Goal: Entertainment & Leisure: Browse casually

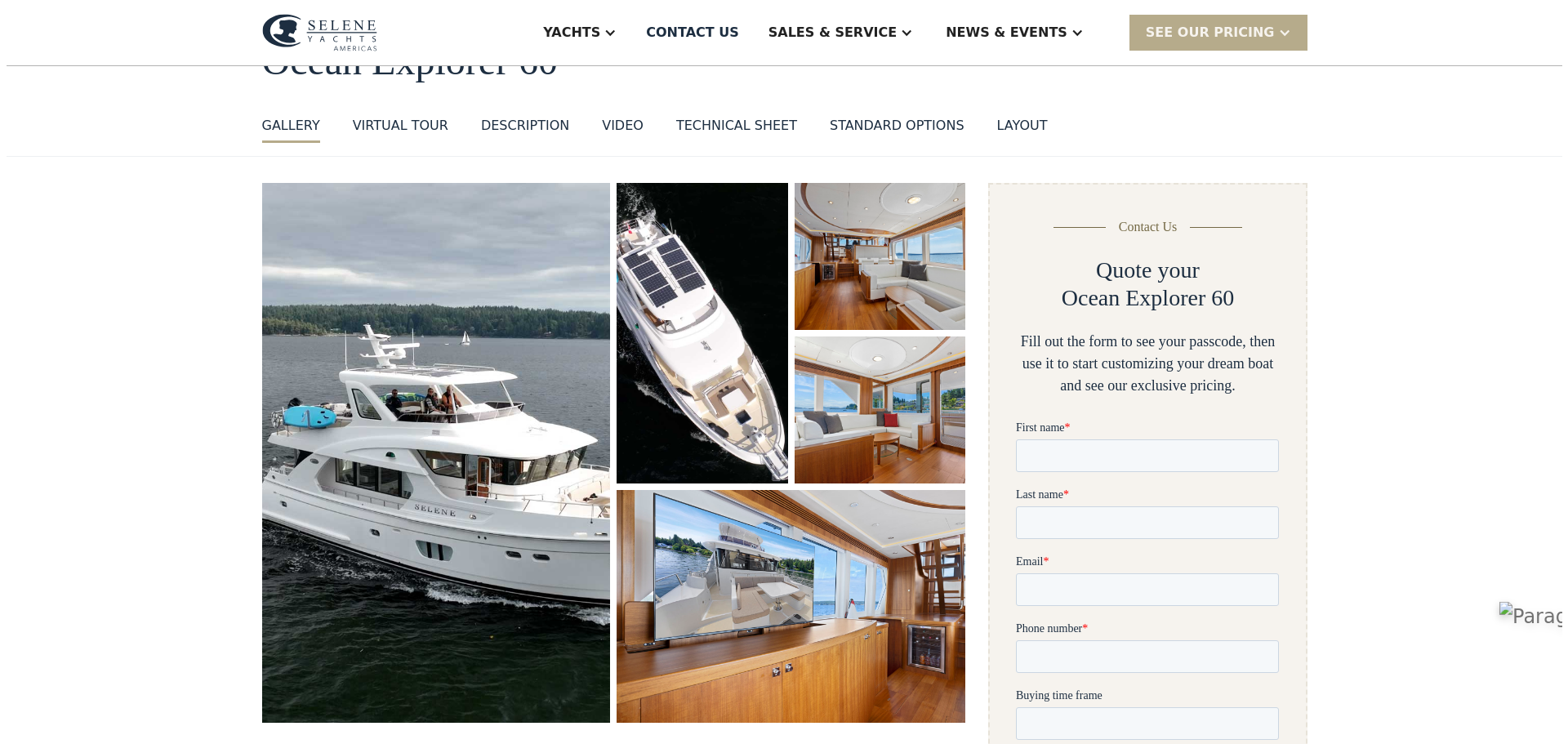
scroll to position [102, 0]
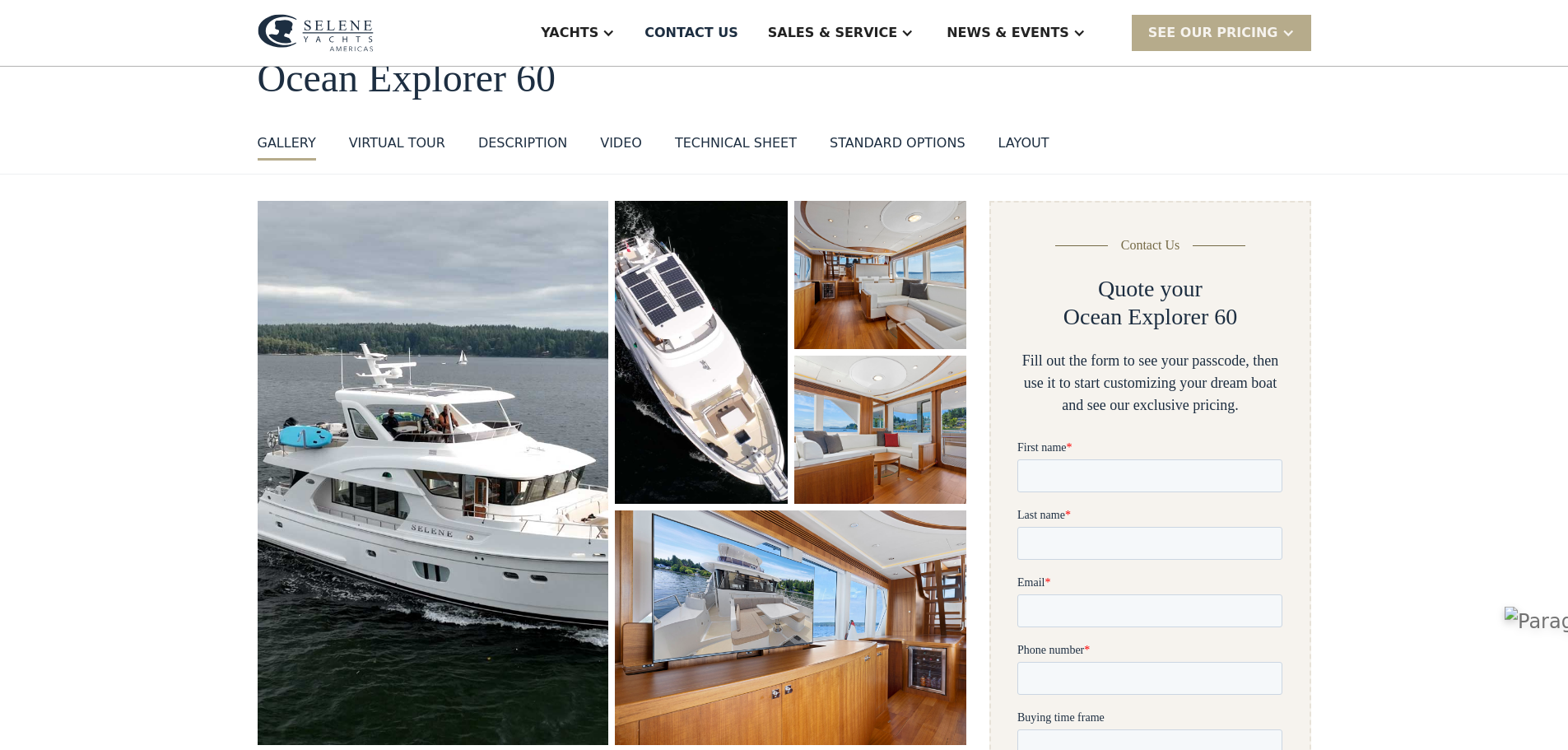
click at [400, 399] on img "open lightbox" at bounding box center [433, 473] width 352 height 544
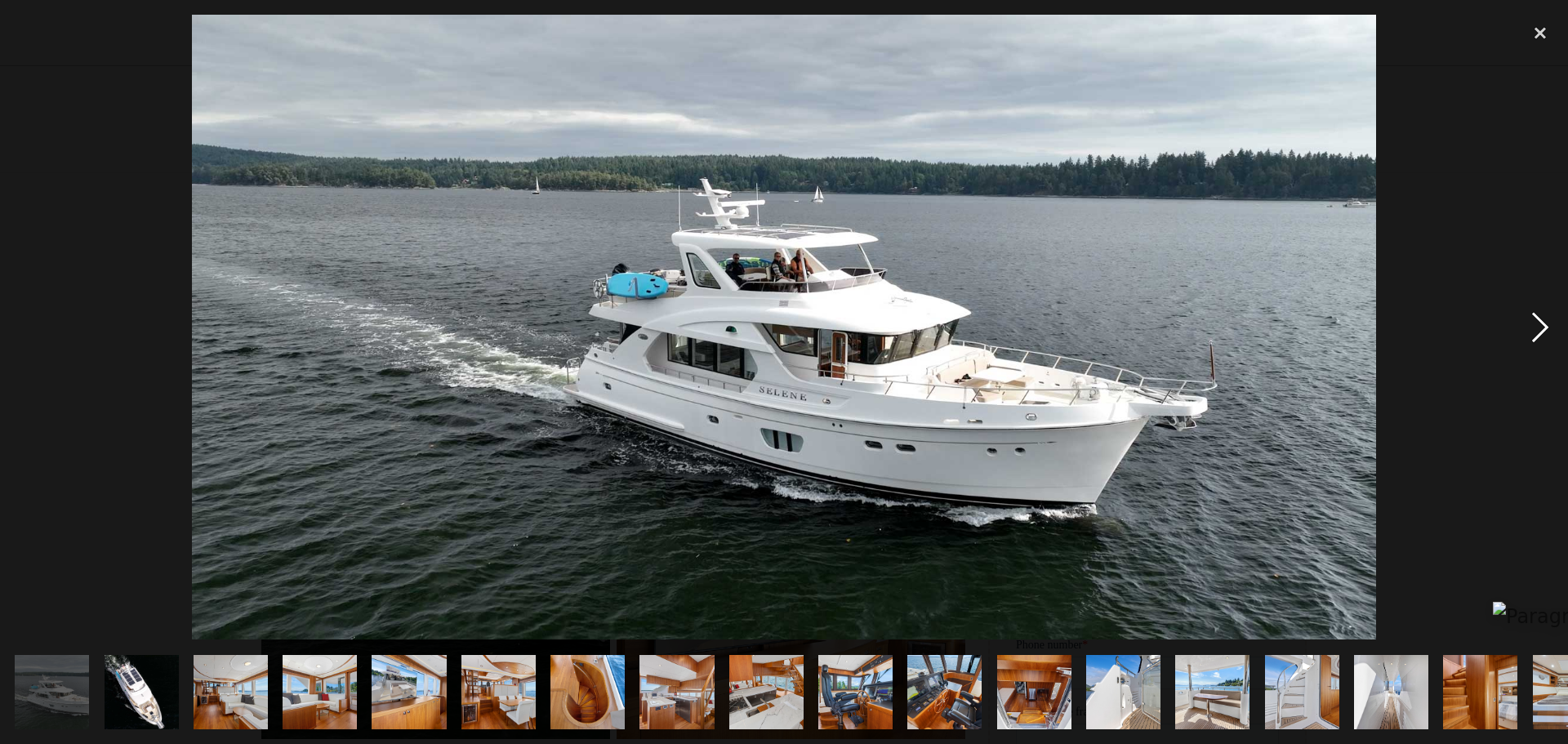
click at [1538, 332] on div "next image" at bounding box center [1540, 327] width 56 height 625
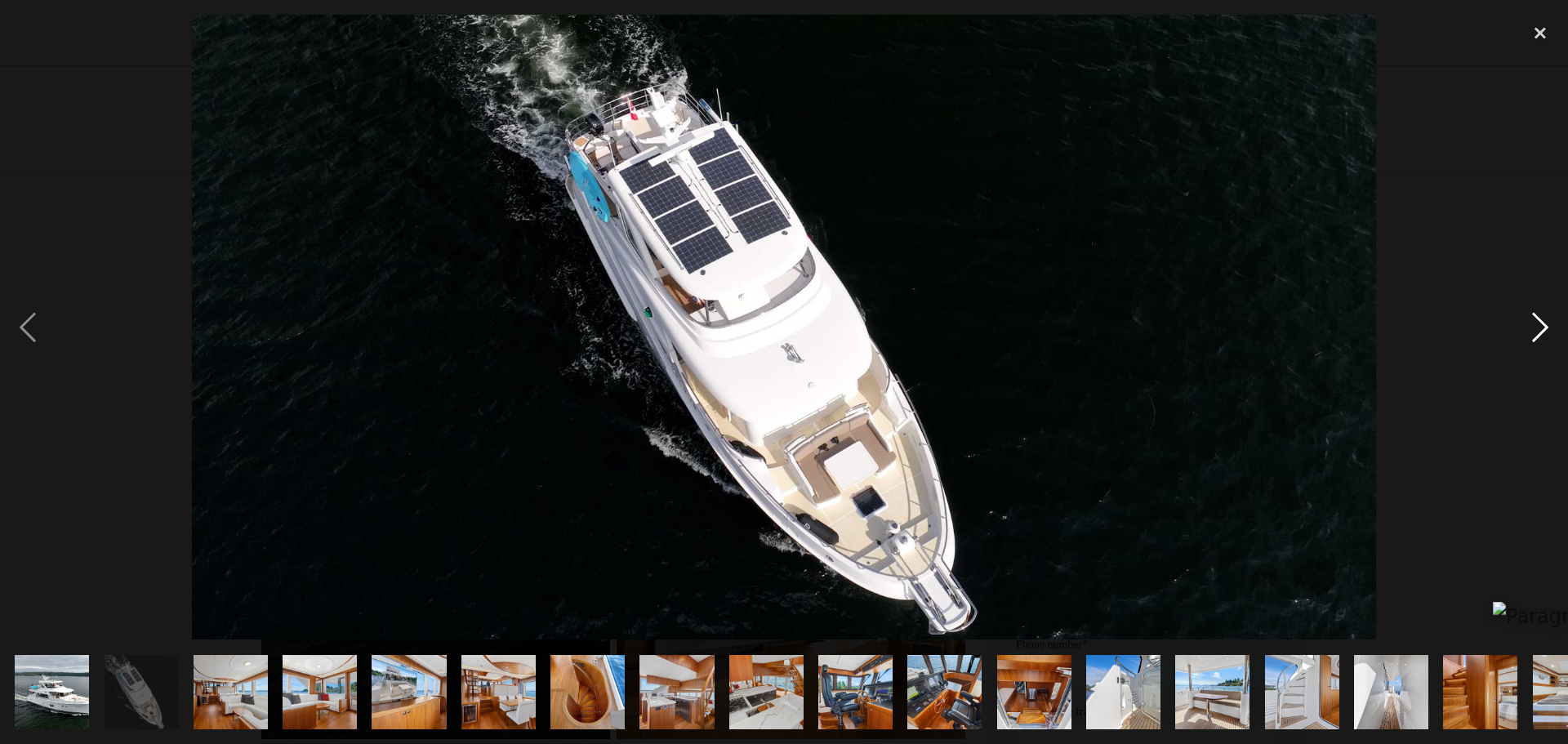
click at [1538, 332] on div "next image" at bounding box center [1540, 327] width 56 height 625
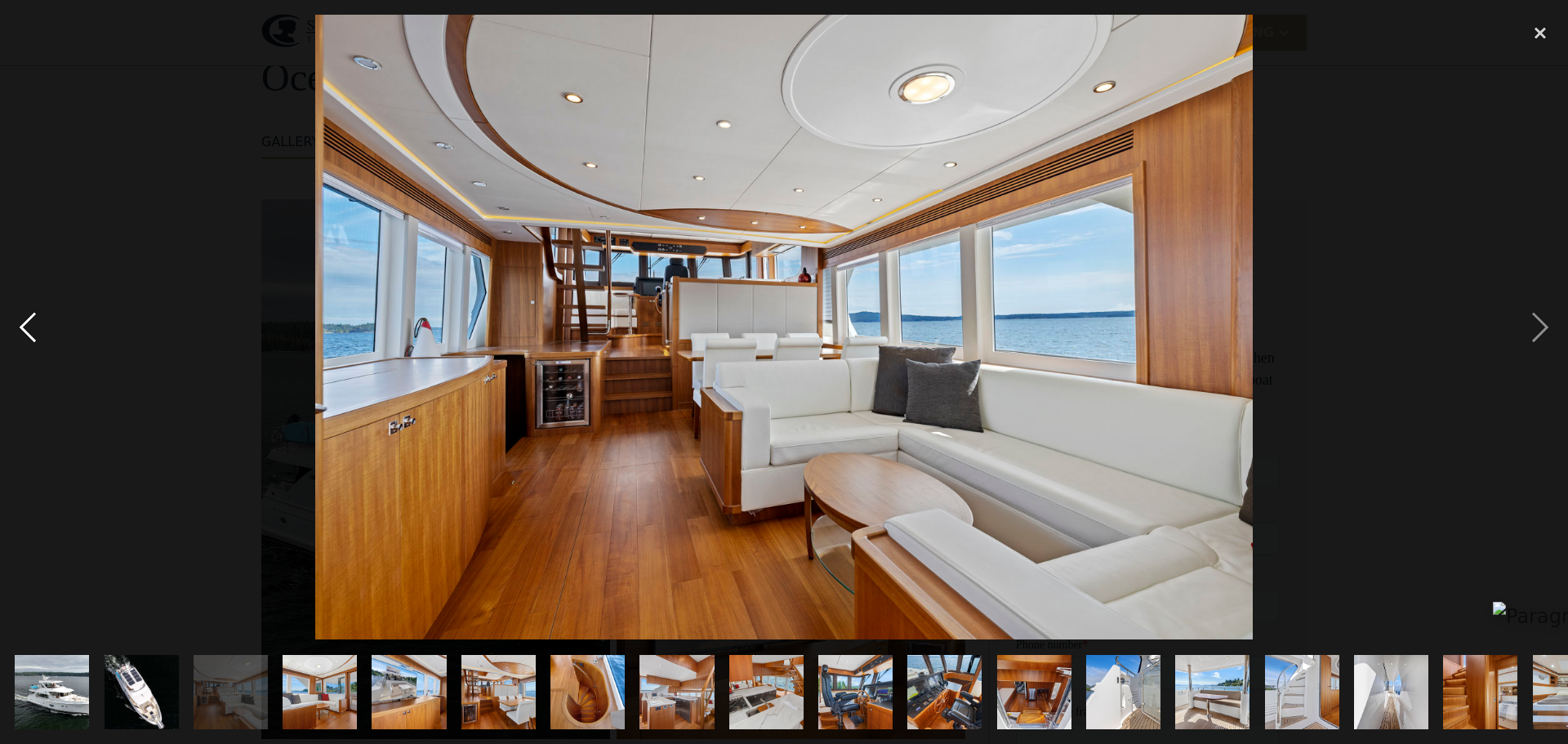
click at [36, 332] on div "previous image" at bounding box center [27, 327] width 56 height 625
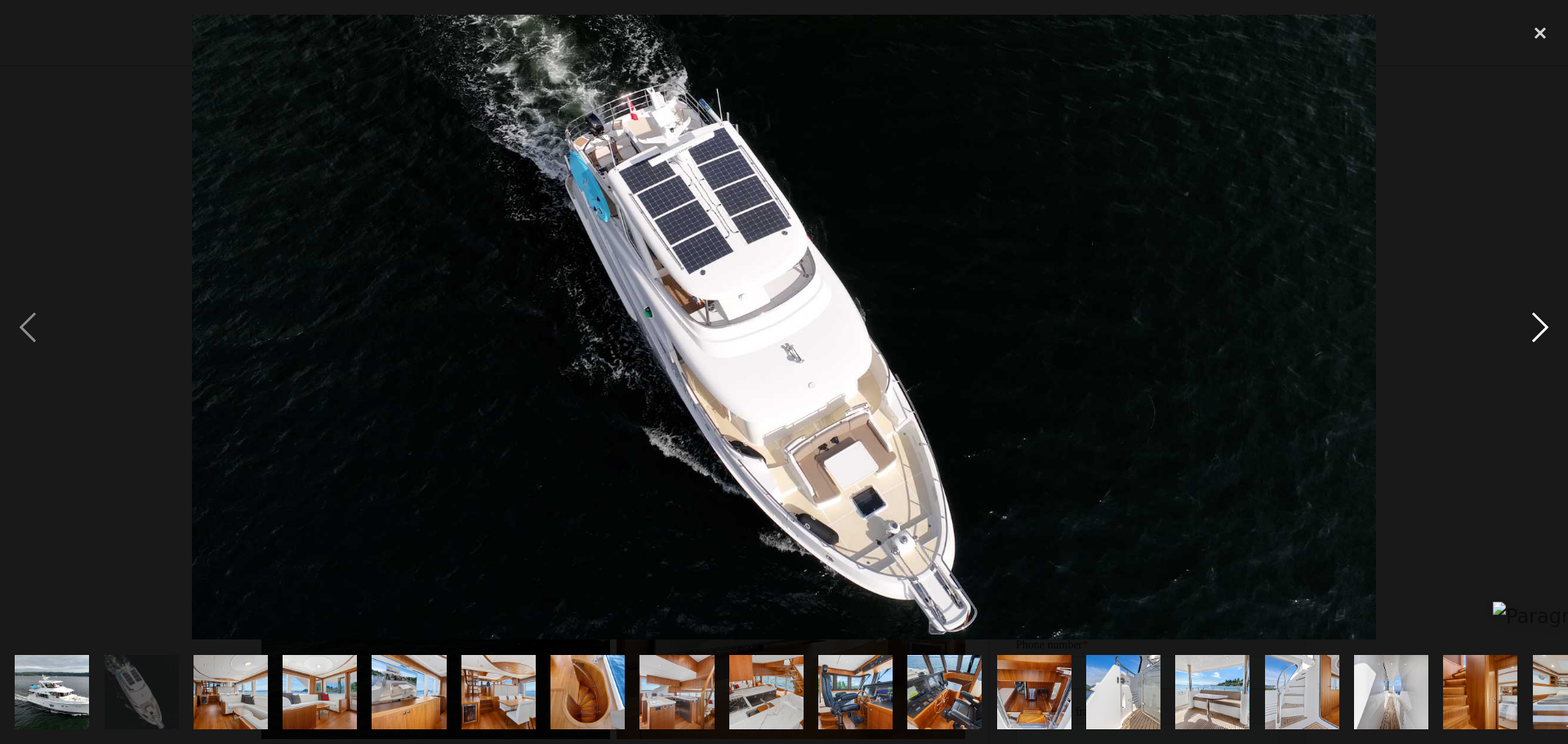
click at [1539, 331] on div "next image" at bounding box center [1540, 327] width 56 height 625
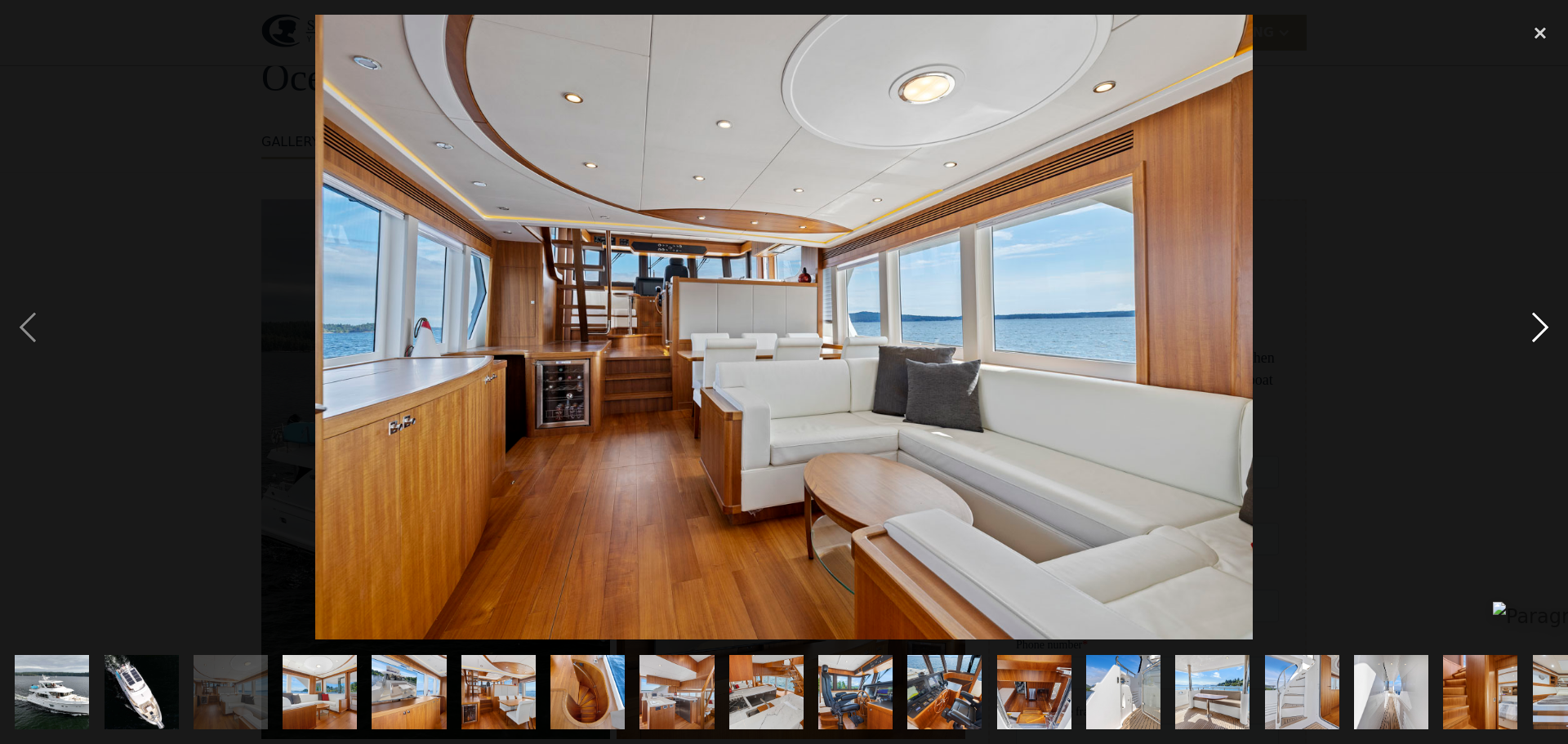
click at [1539, 331] on div "next image" at bounding box center [1540, 327] width 56 height 625
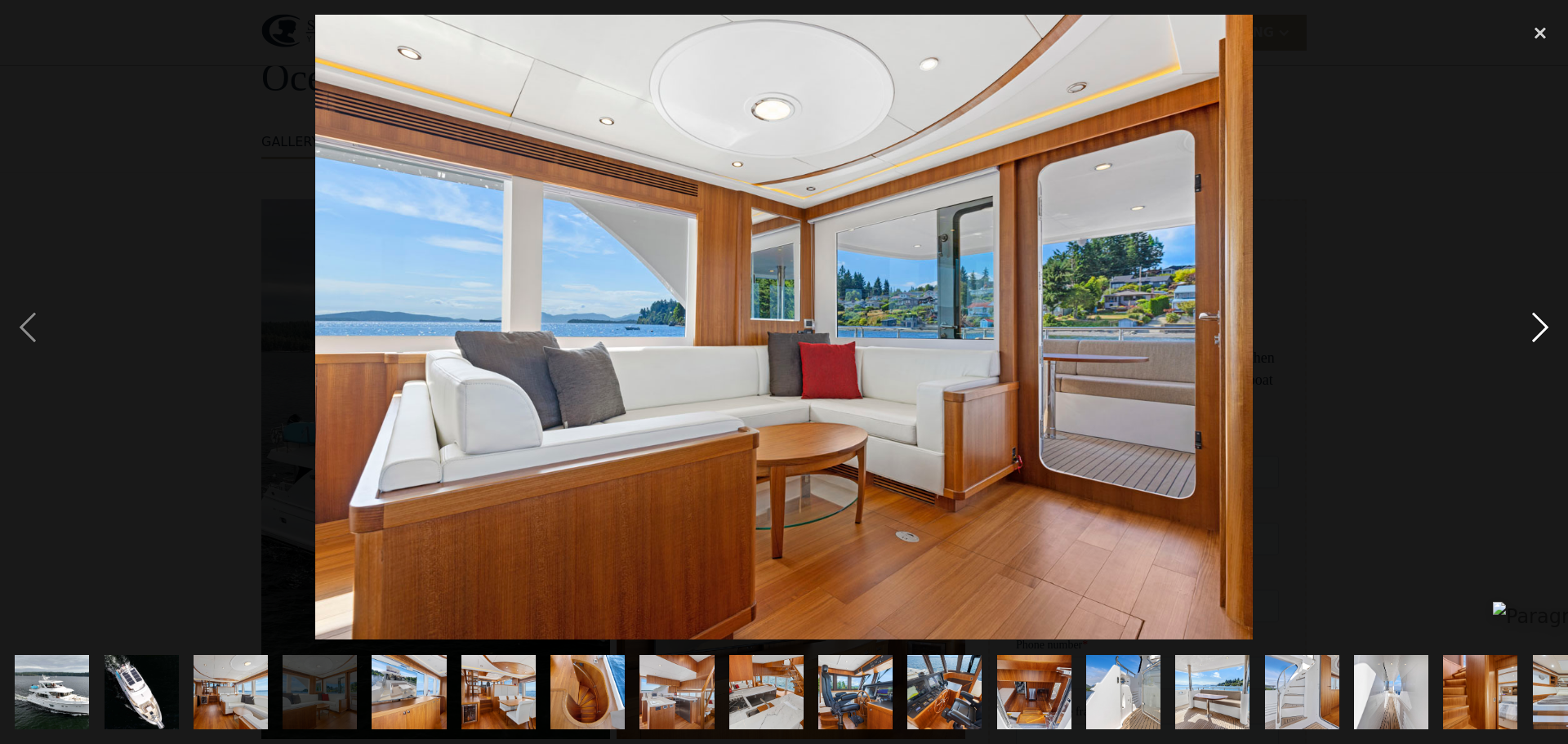
click at [1539, 331] on div "next image" at bounding box center [1540, 327] width 56 height 625
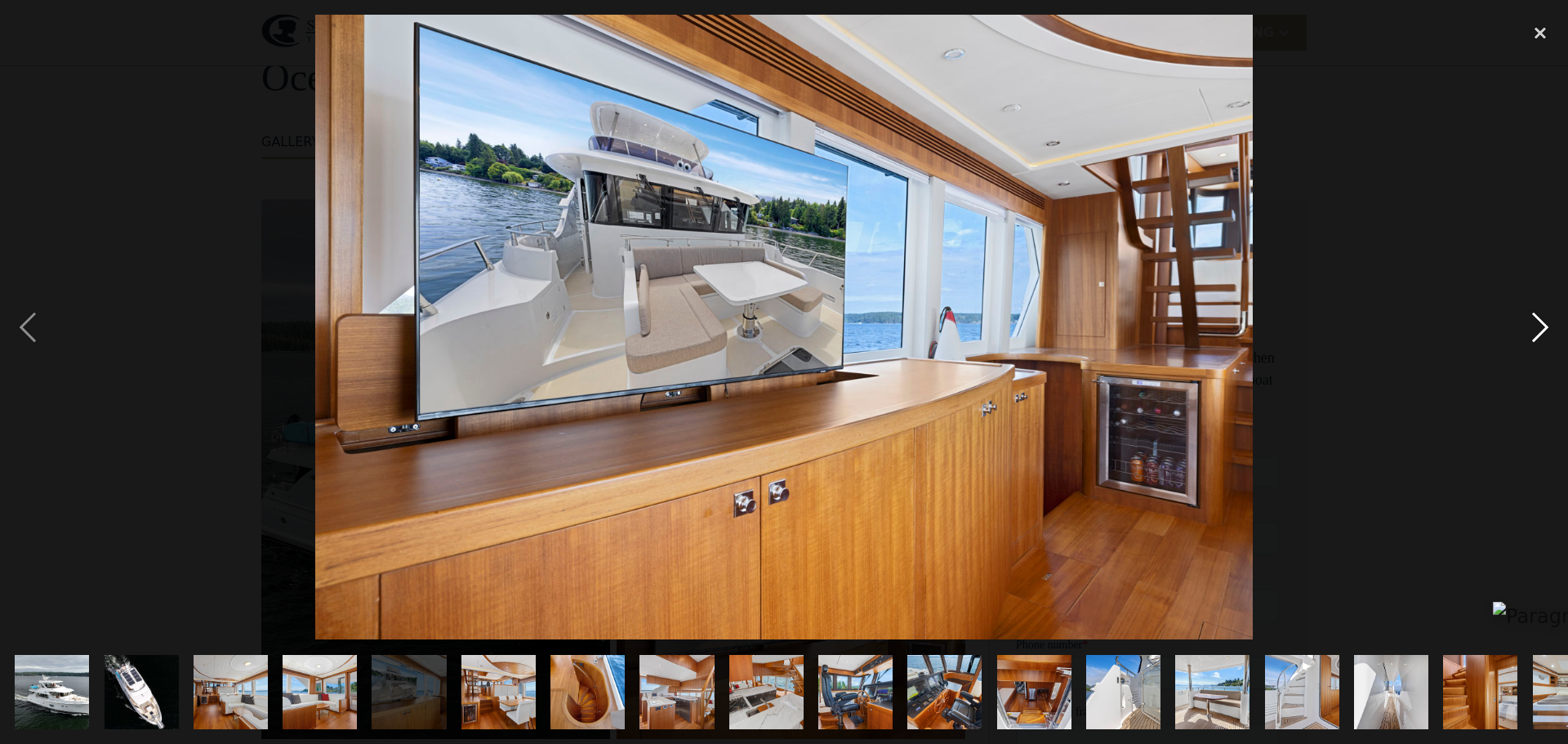
click at [1539, 331] on div "next image" at bounding box center [1540, 327] width 56 height 625
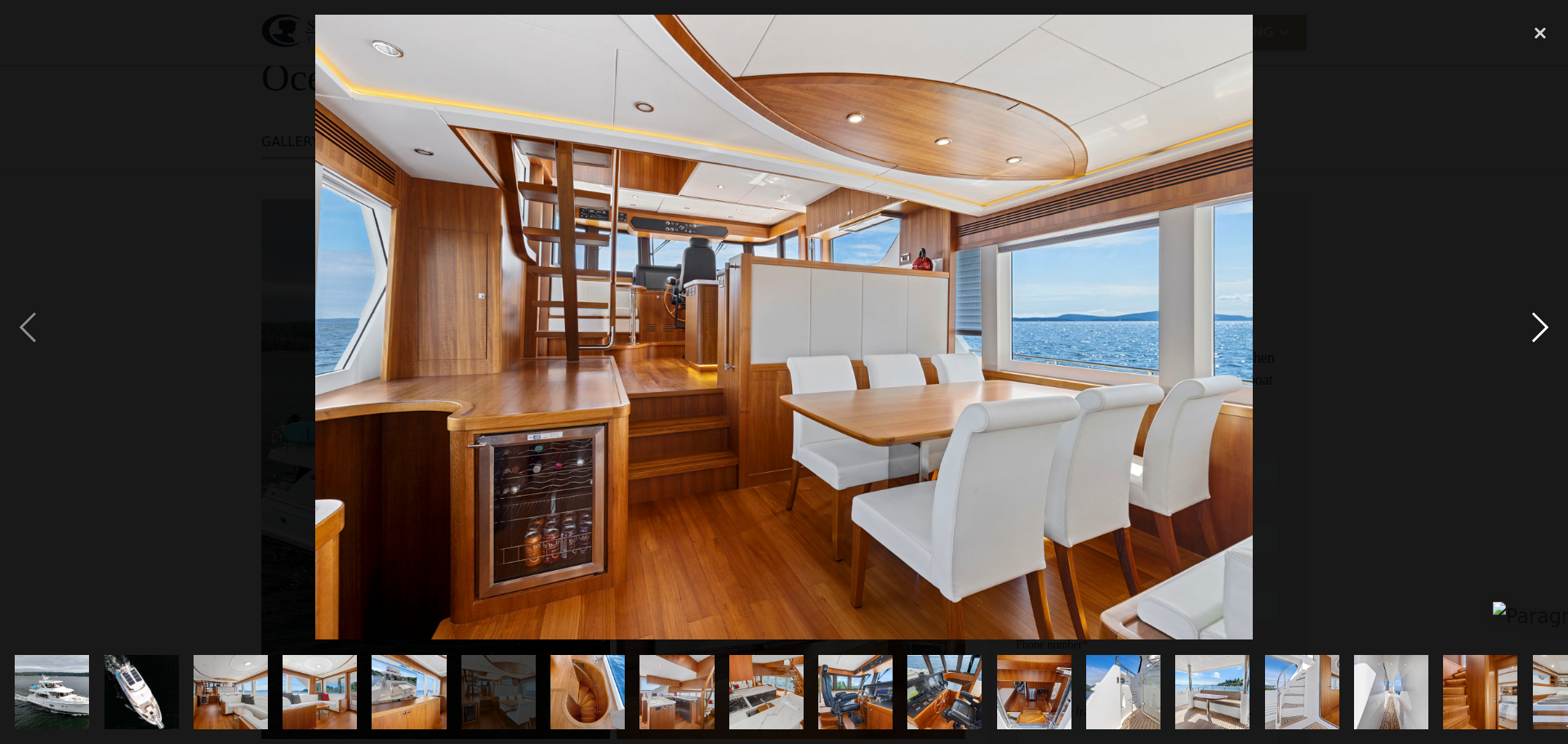
click at [1539, 331] on div "next image" at bounding box center [1540, 327] width 56 height 625
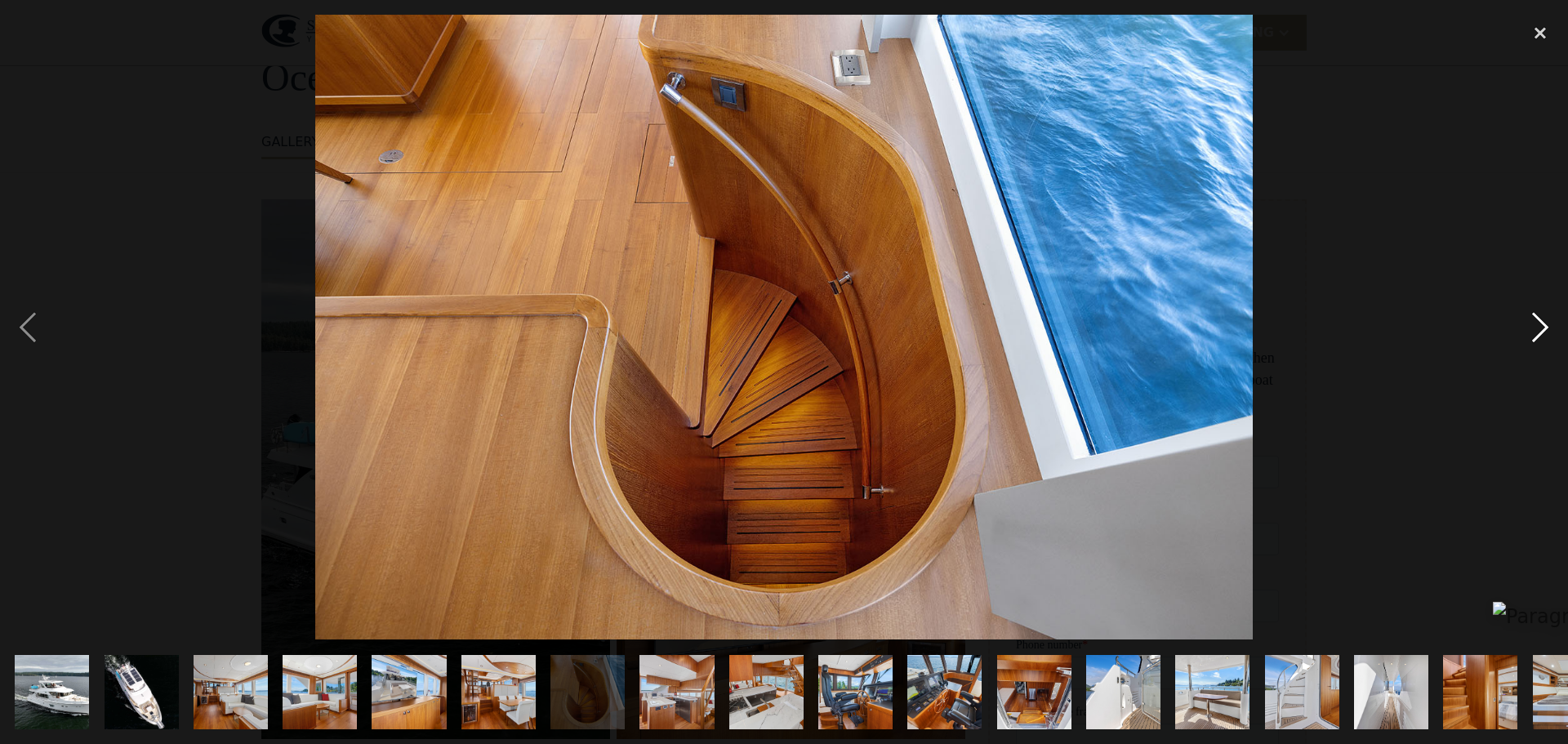
click at [1538, 332] on div "next image" at bounding box center [1540, 327] width 56 height 625
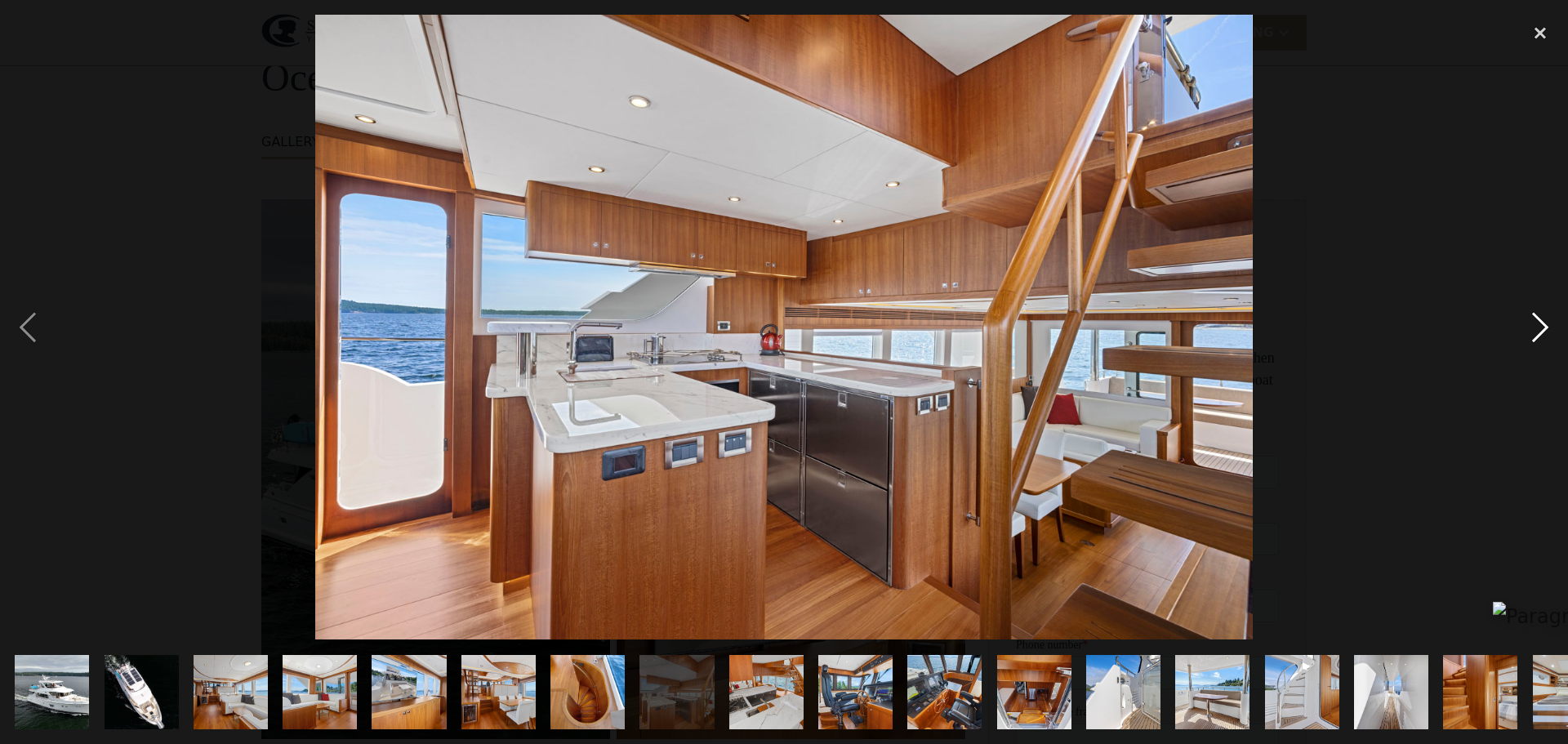
click at [1537, 332] on div "next image" at bounding box center [1540, 327] width 56 height 625
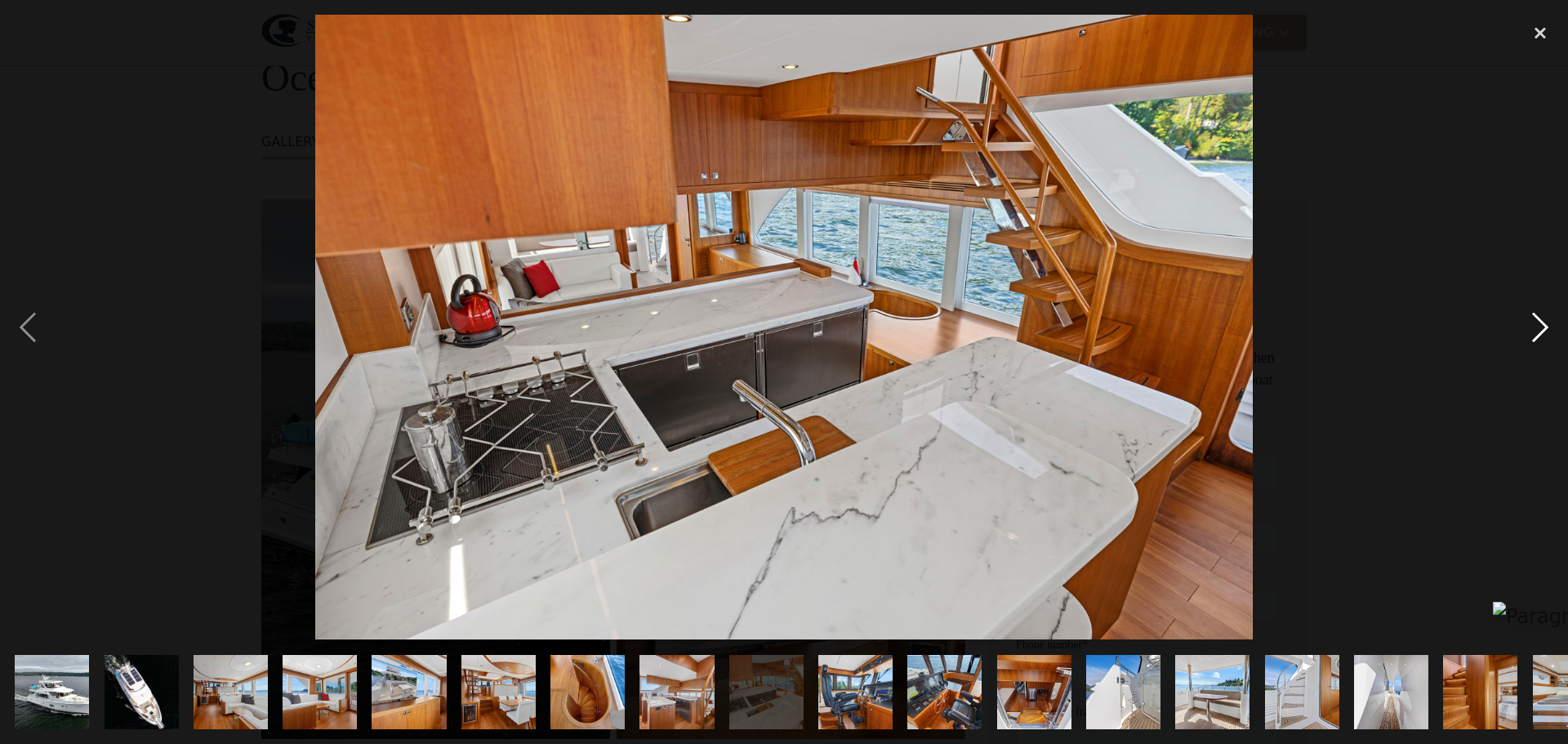
click at [1537, 332] on div "next image" at bounding box center [1540, 327] width 56 height 625
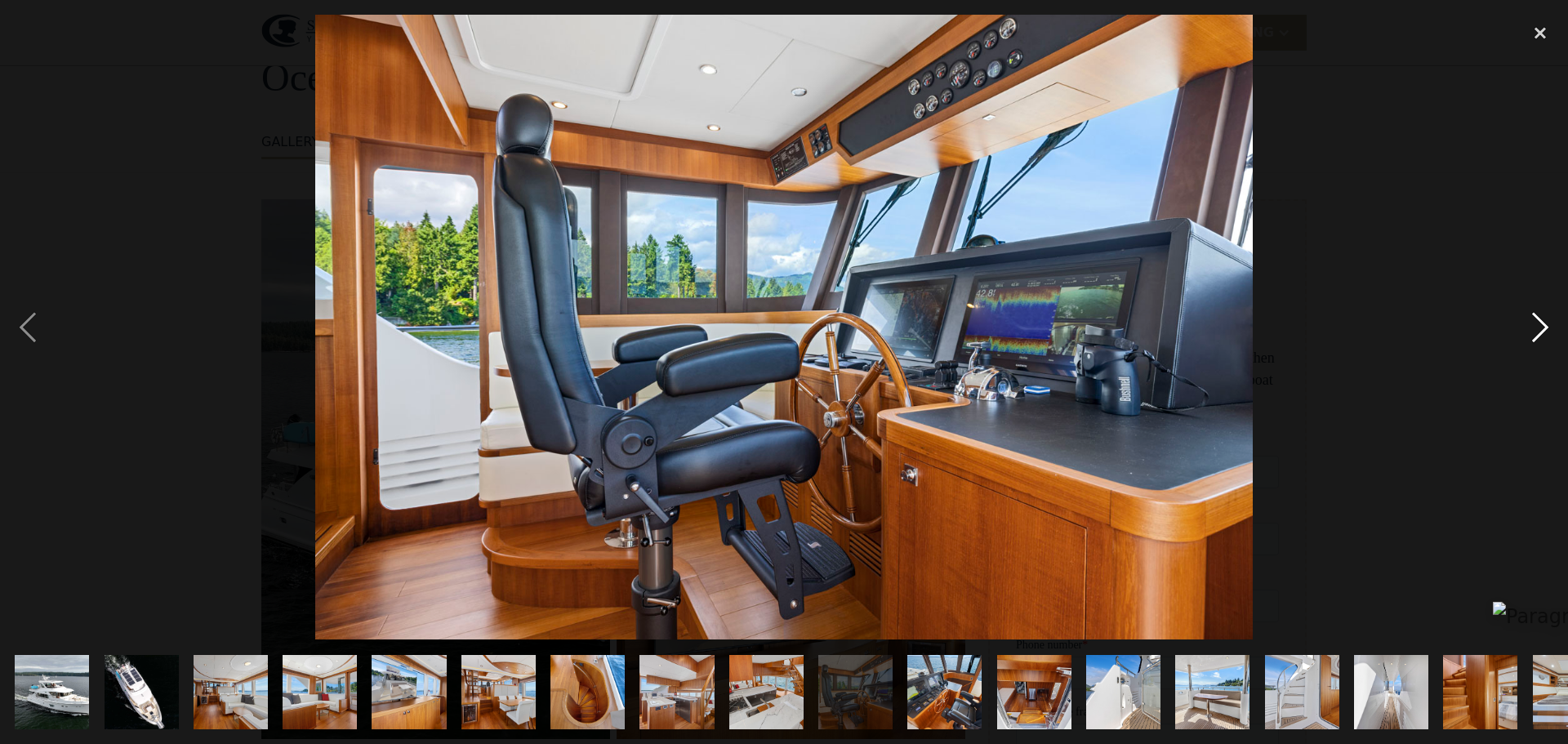
click at [1537, 332] on div "next image" at bounding box center [1540, 327] width 56 height 625
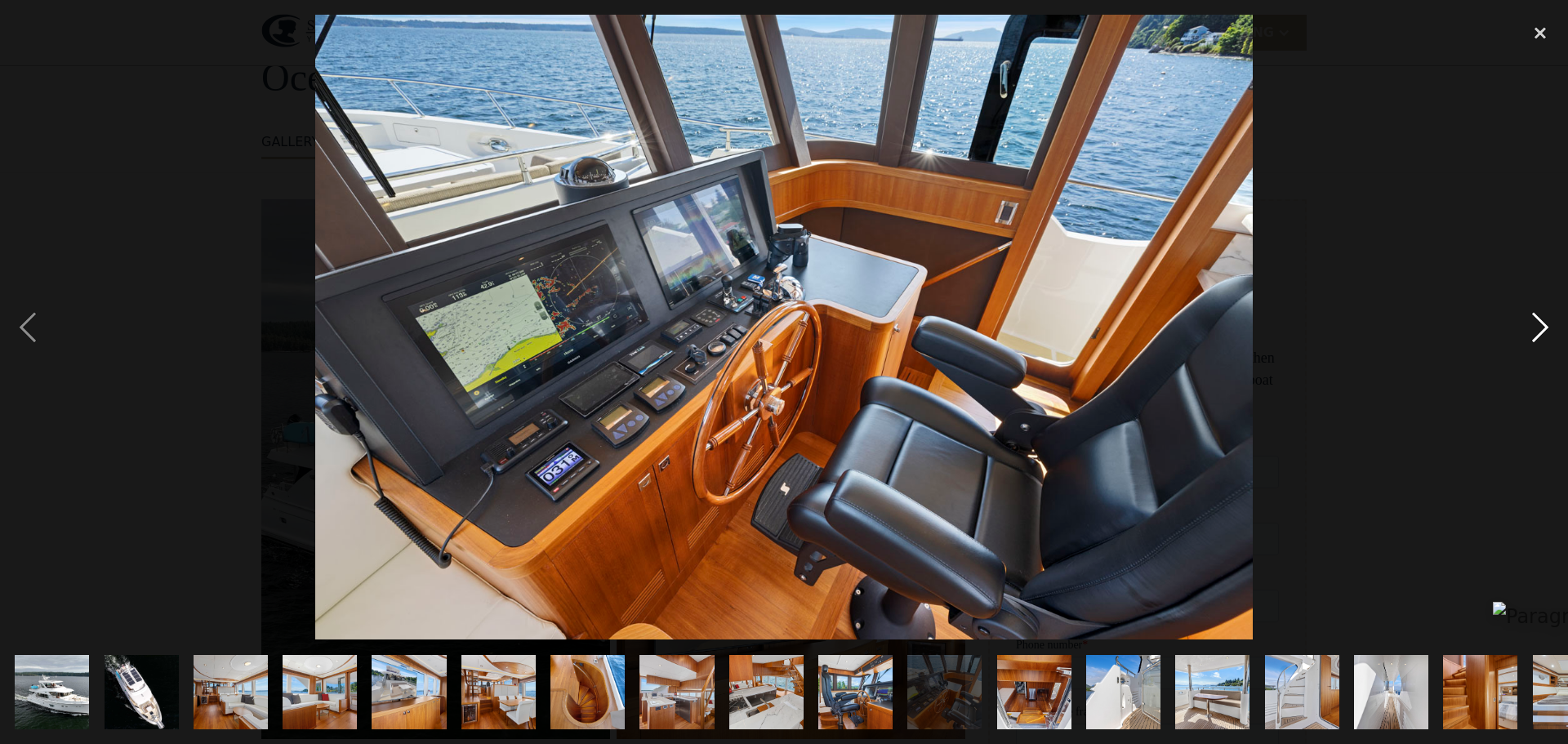
click at [1537, 332] on div "next image" at bounding box center [1540, 327] width 56 height 625
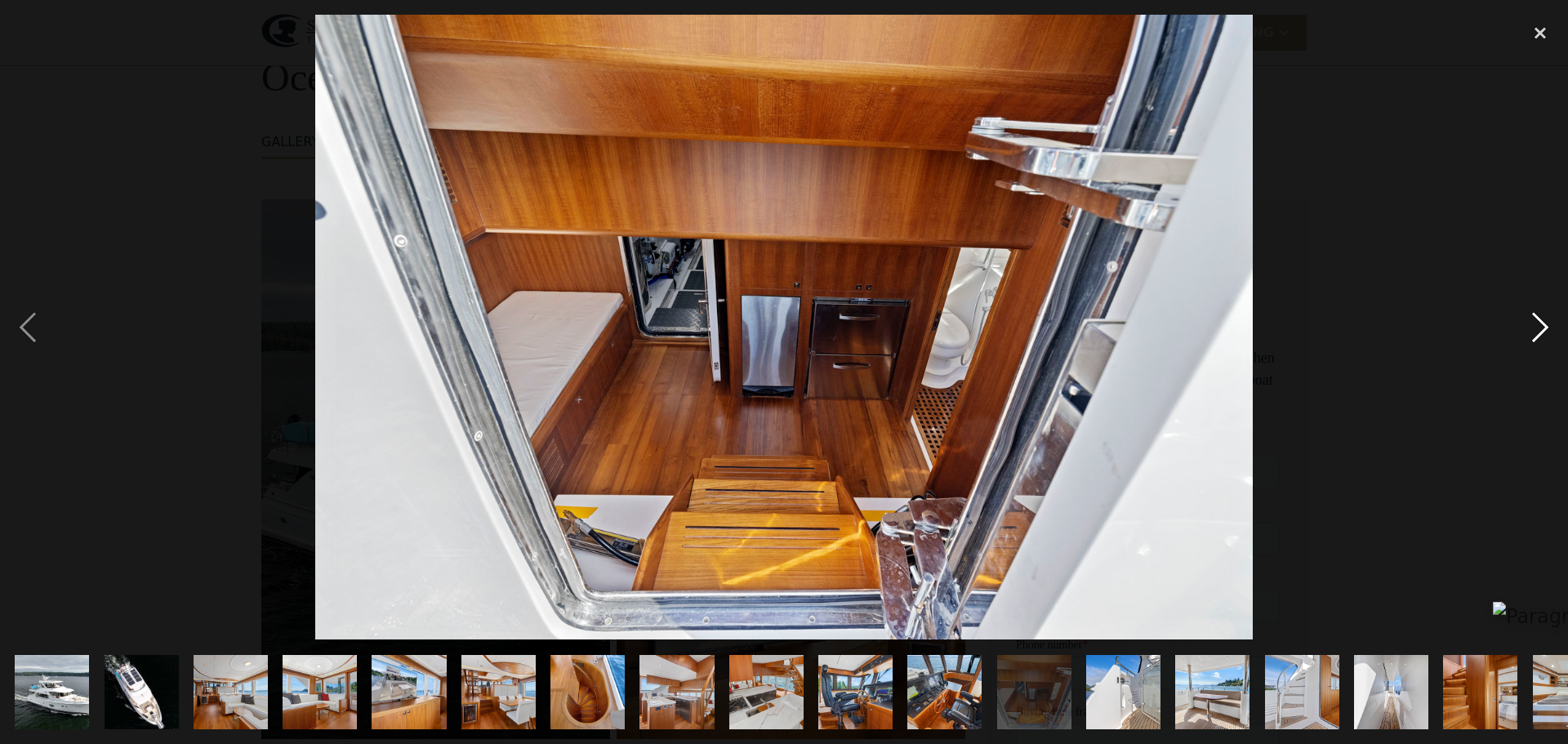
click at [1537, 332] on div "next image" at bounding box center [1540, 327] width 56 height 625
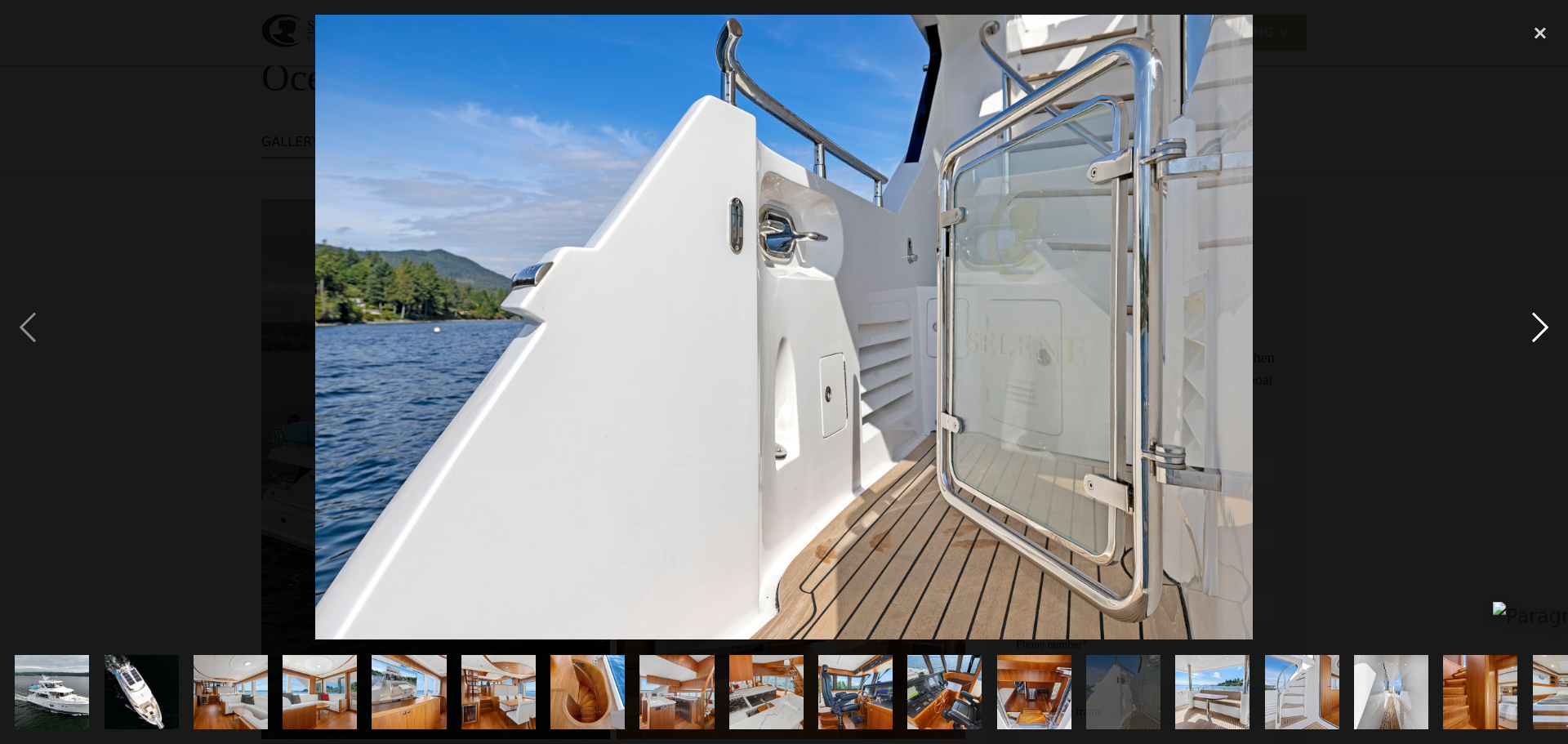
click at [1537, 332] on div "next image" at bounding box center [1540, 327] width 56 height 625
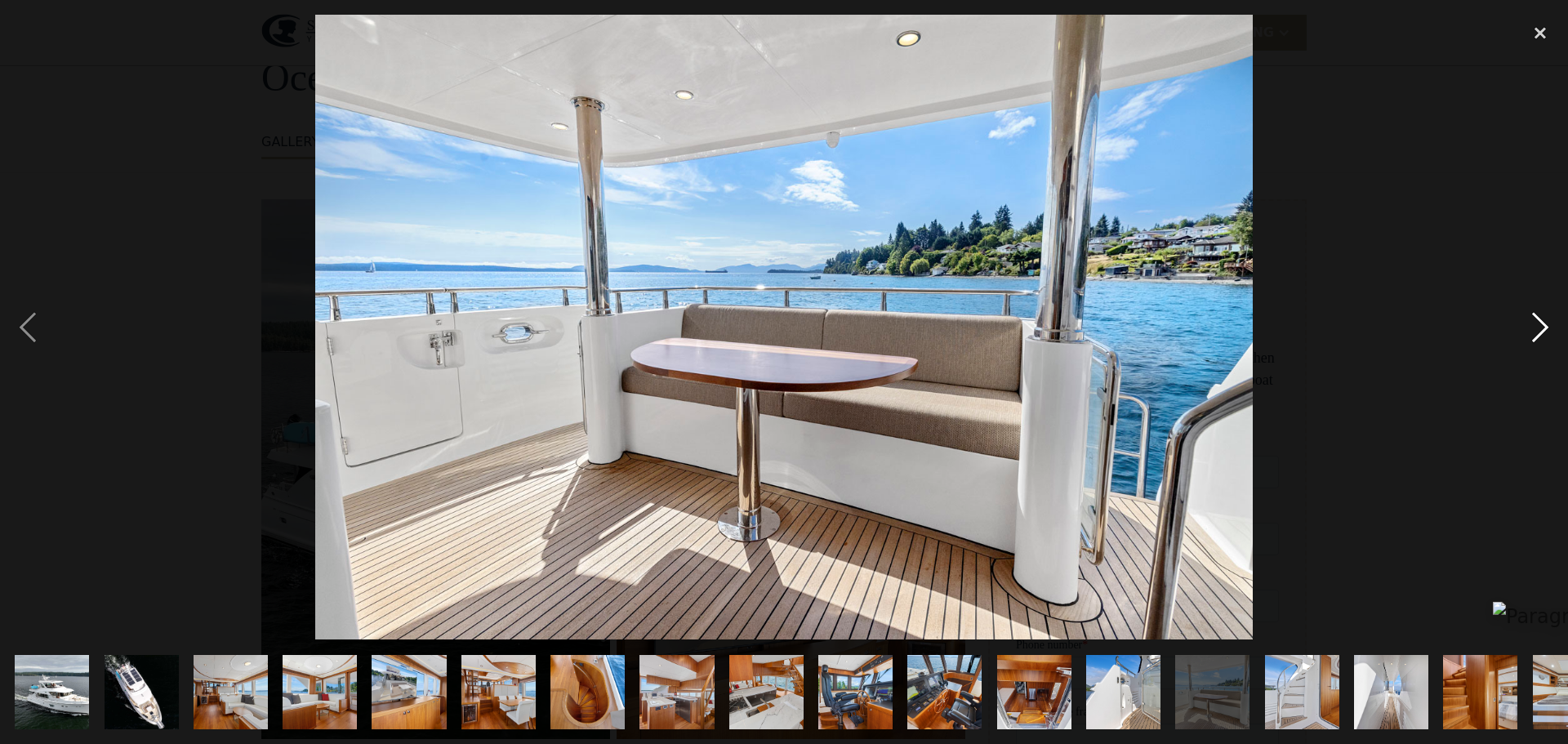
click at [1537, 332] on div "next image" at bounding box center [1540, 327] width 56 height 625
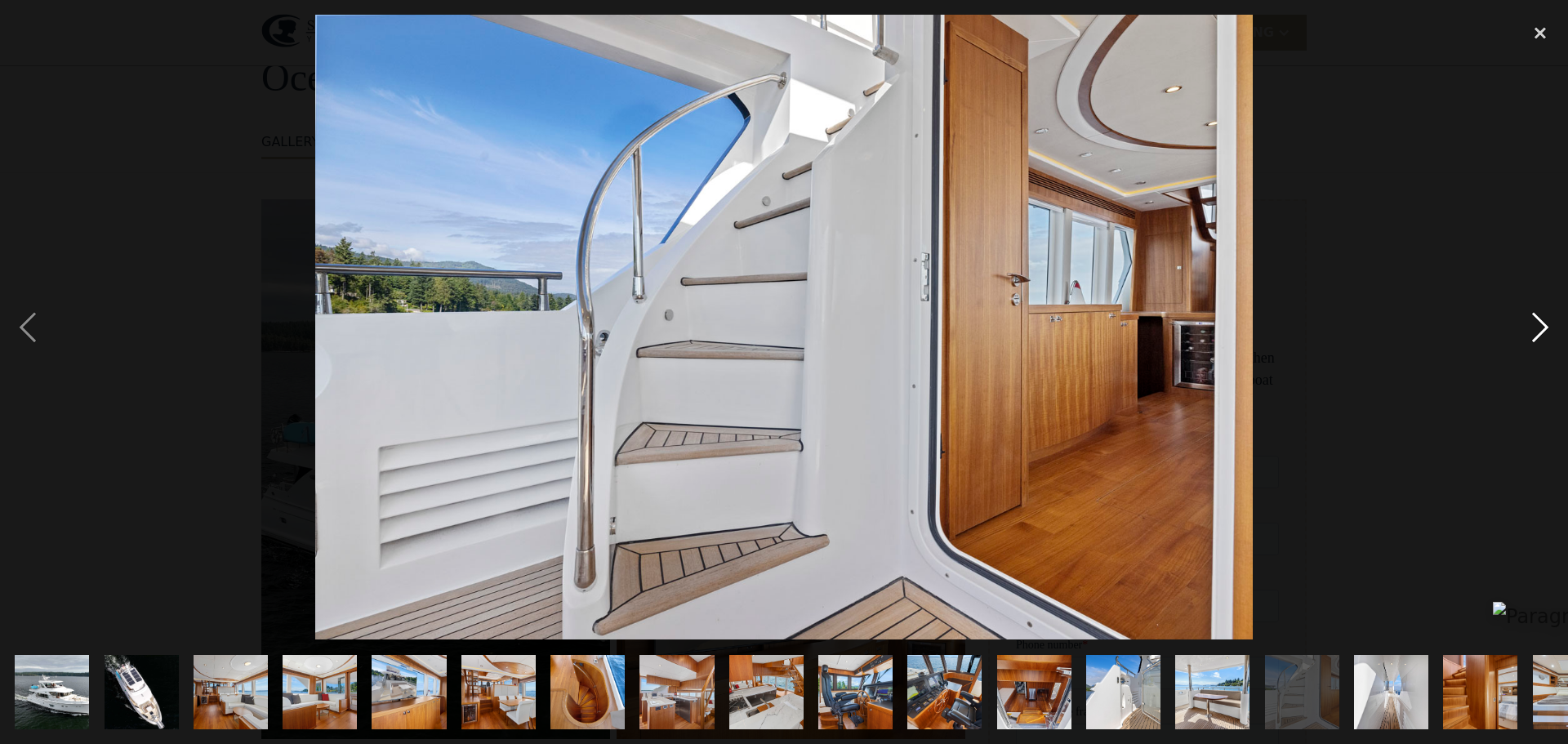
click at [1537, 332] on div "next image" at bounding box center [1540, 327] width 56 height 625
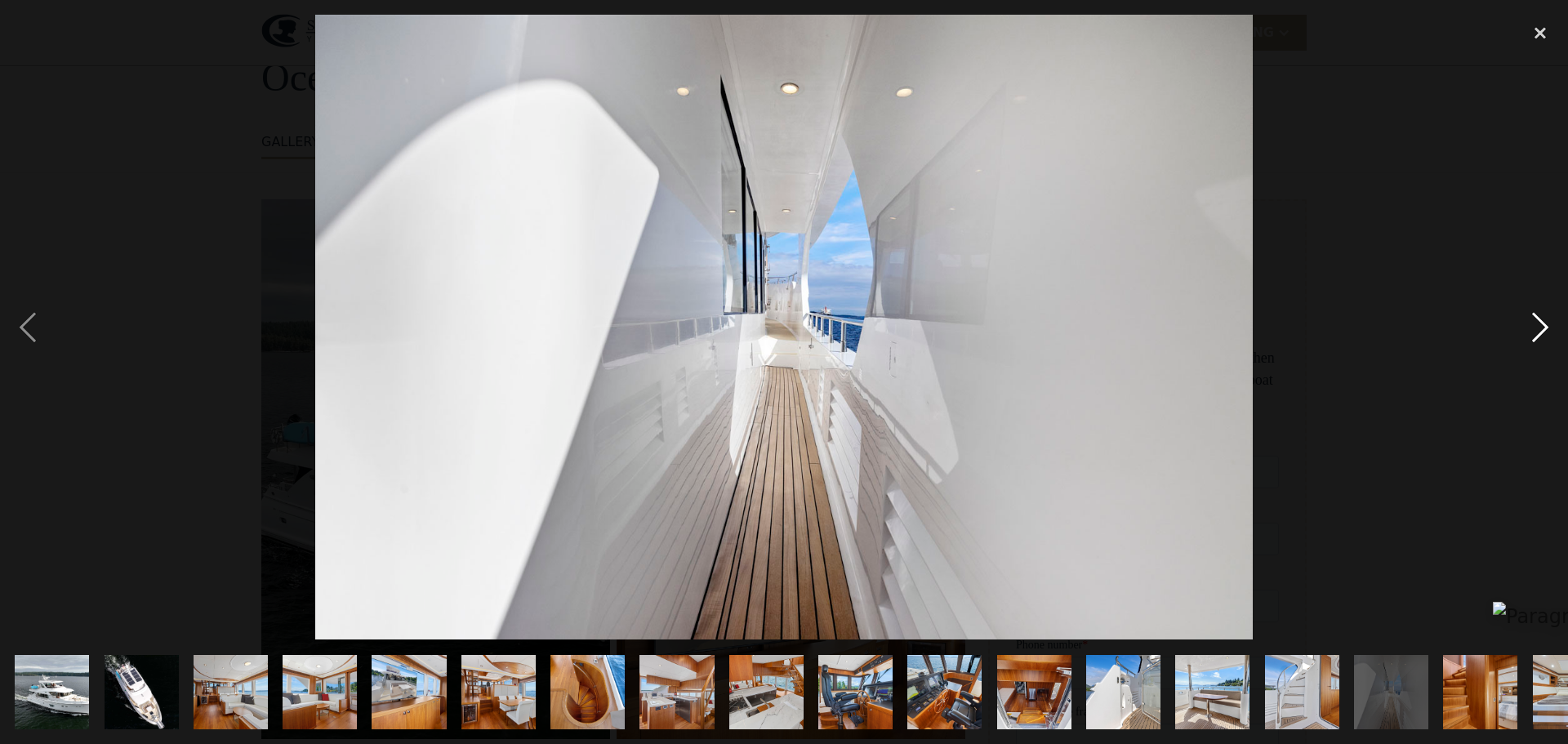
click at [1537, 332] on div "next image" at bounding box center [1540, 327] width 56 height 625
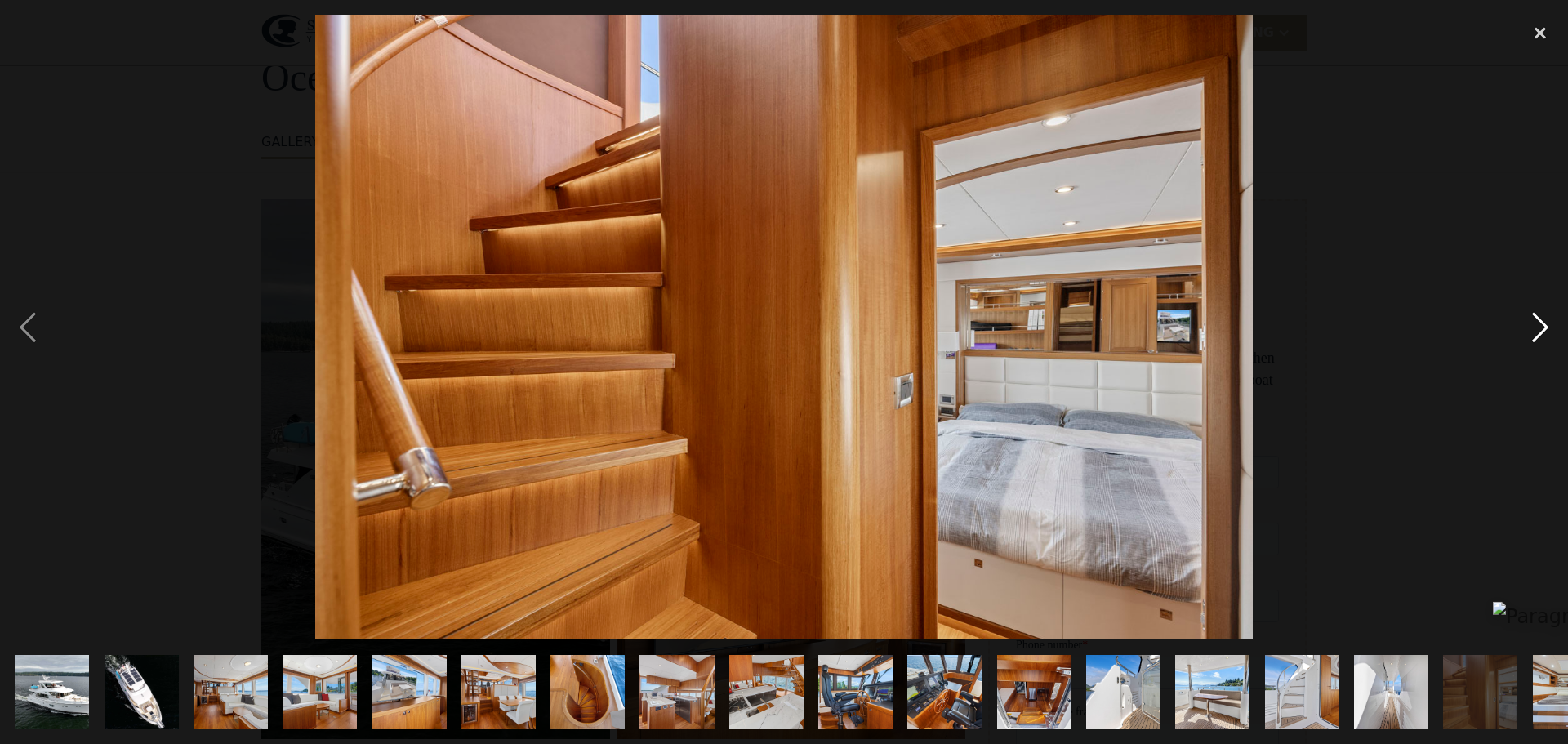
click at [1537, 332] on div "next image" at bounding box center [1540, 327] width 56 height 625
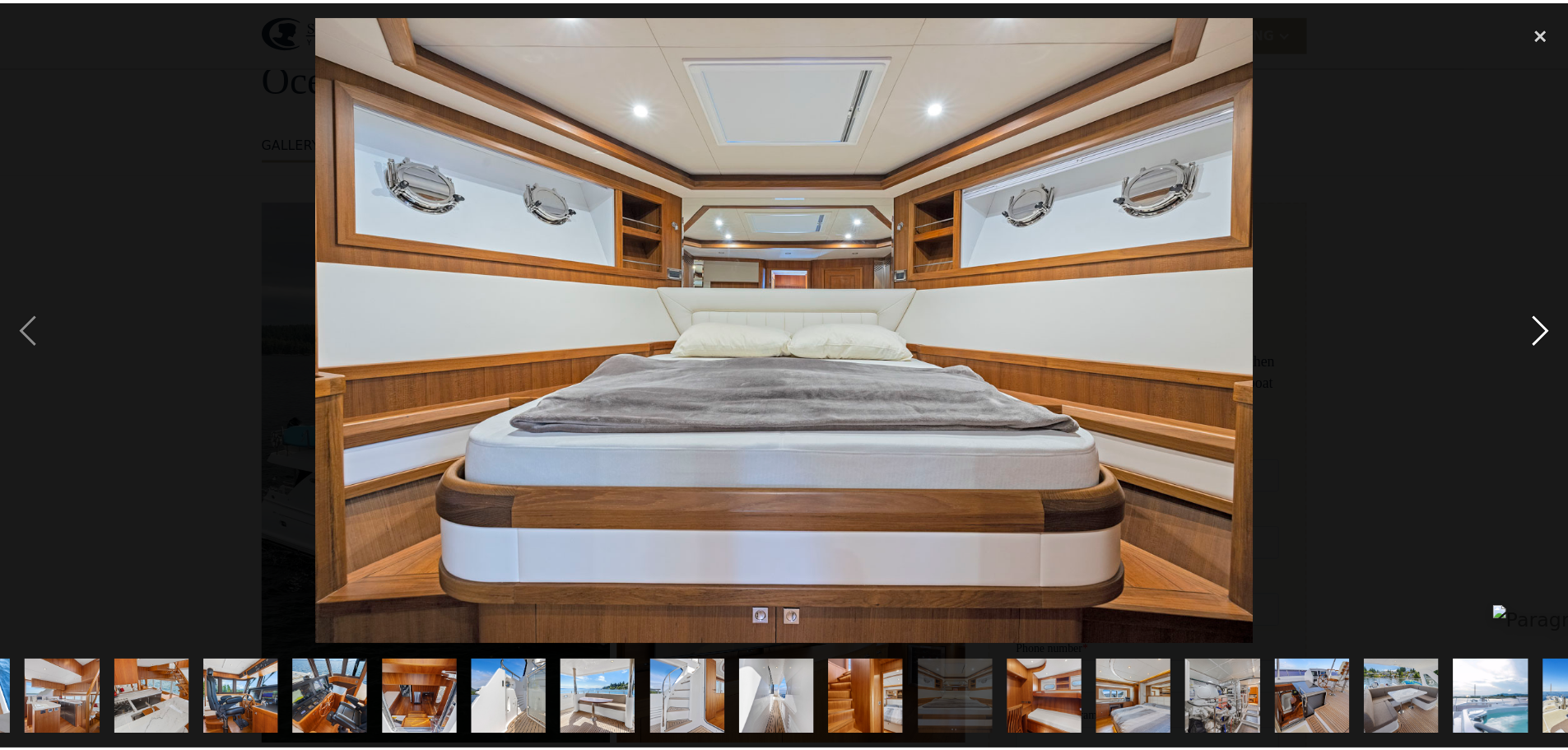
scroll to position [0, 684]
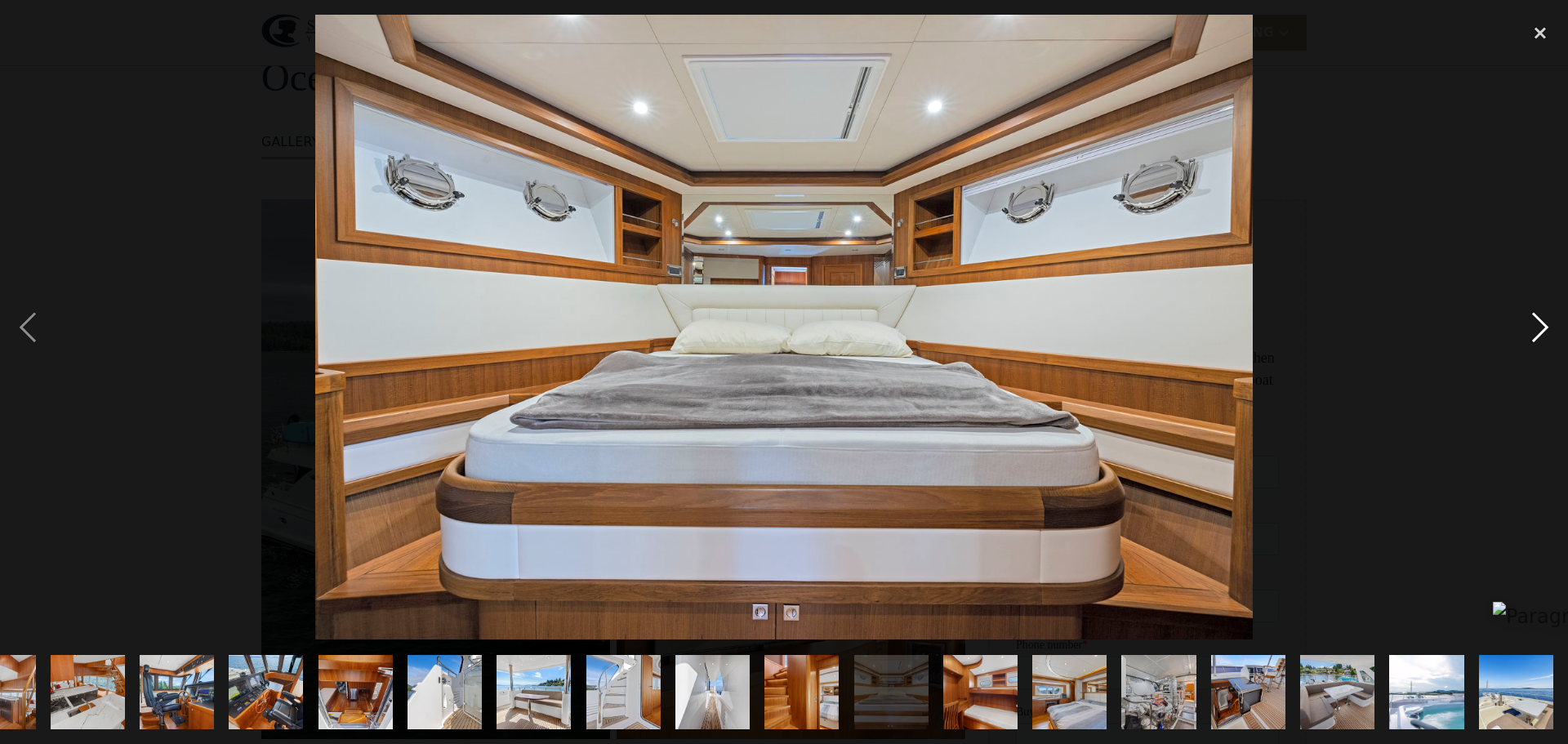
click at [1537, 332] on div "next image" at bounding box center [1540, 327] width 56 height 625
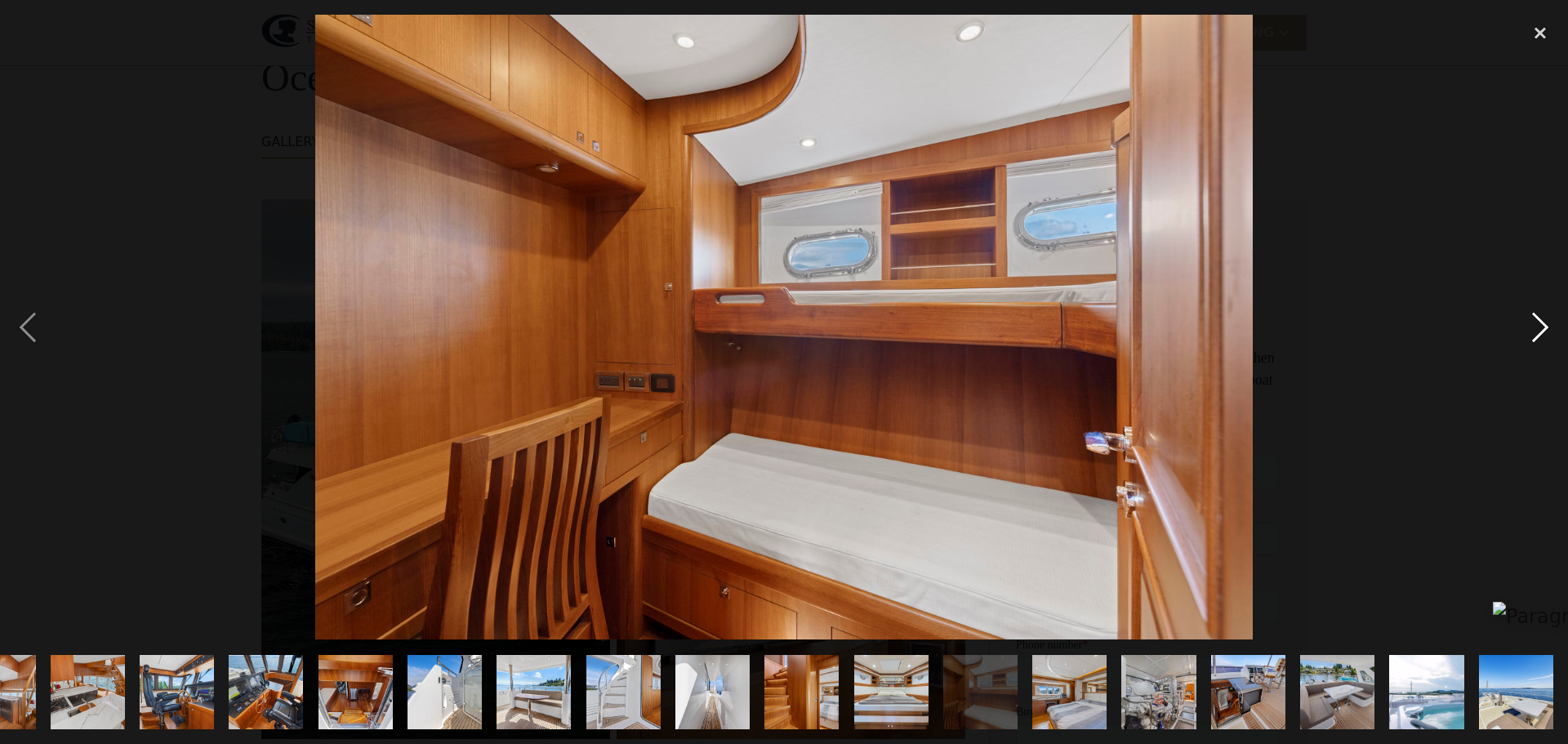
click at [1537, 332] on div "next image" at bounding box center [1540, 327] width 56 height 625
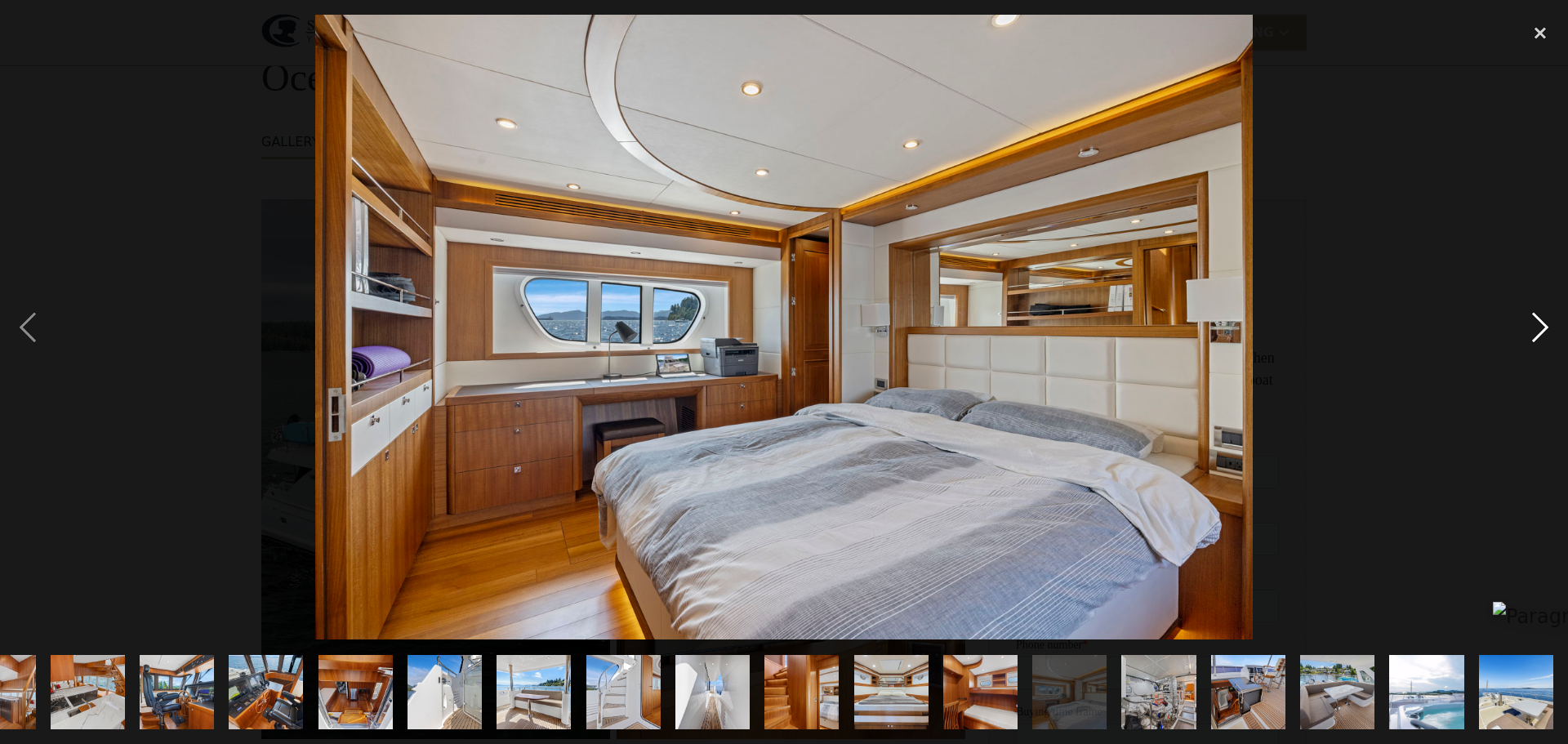
click at [1537, 332] on div "next image" at bounding box center [1540, 327] width 56 height 625
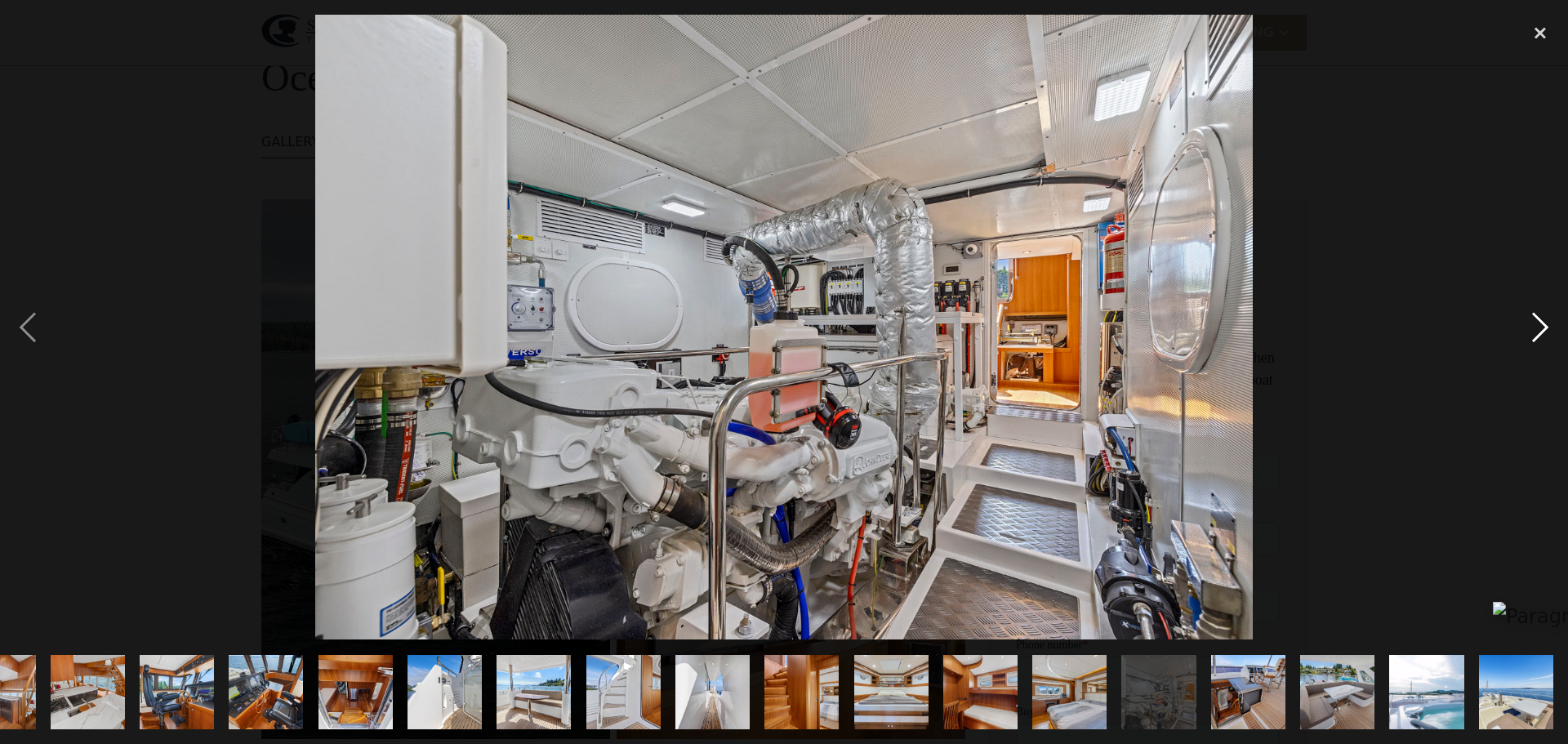
click at [1537, 332] on div "next image" at bounding box center [1540, 327] width 56 height 625
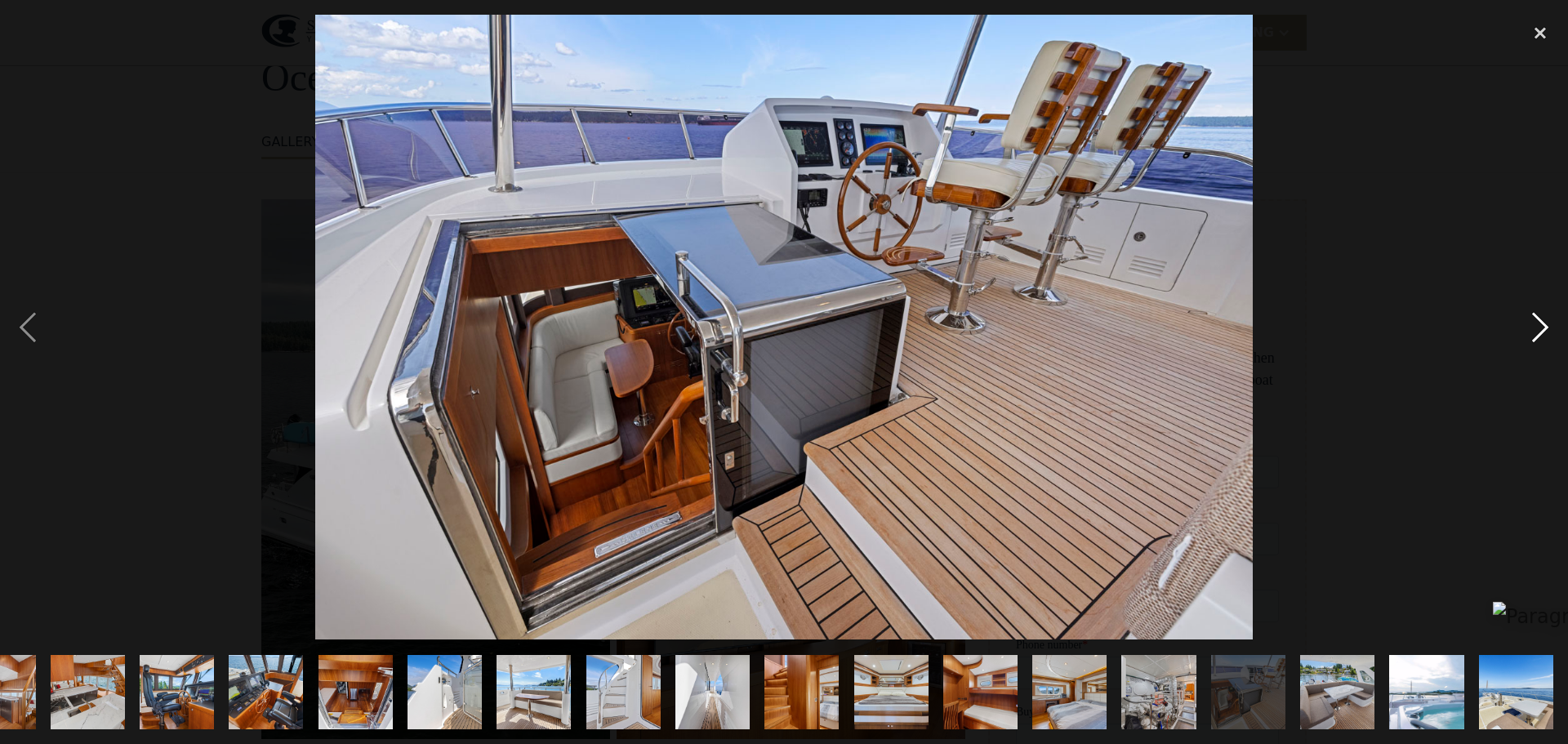
click at [1537, 332] on div "next image" at bounding box center [1540, 327] width 56 height 625
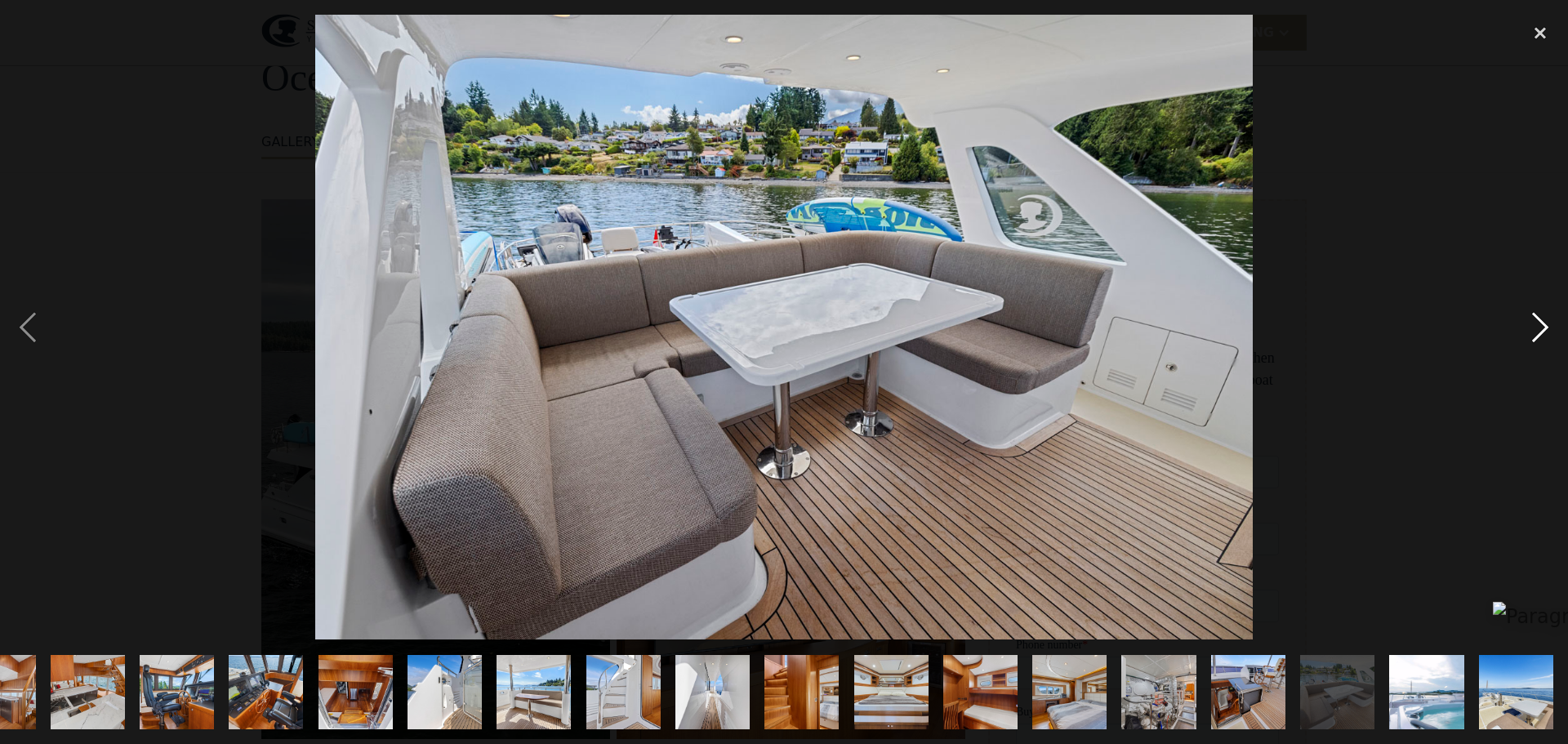
click at [1537, 333] on div "next image" at bounding box center [1540, 327] width 56 height 625
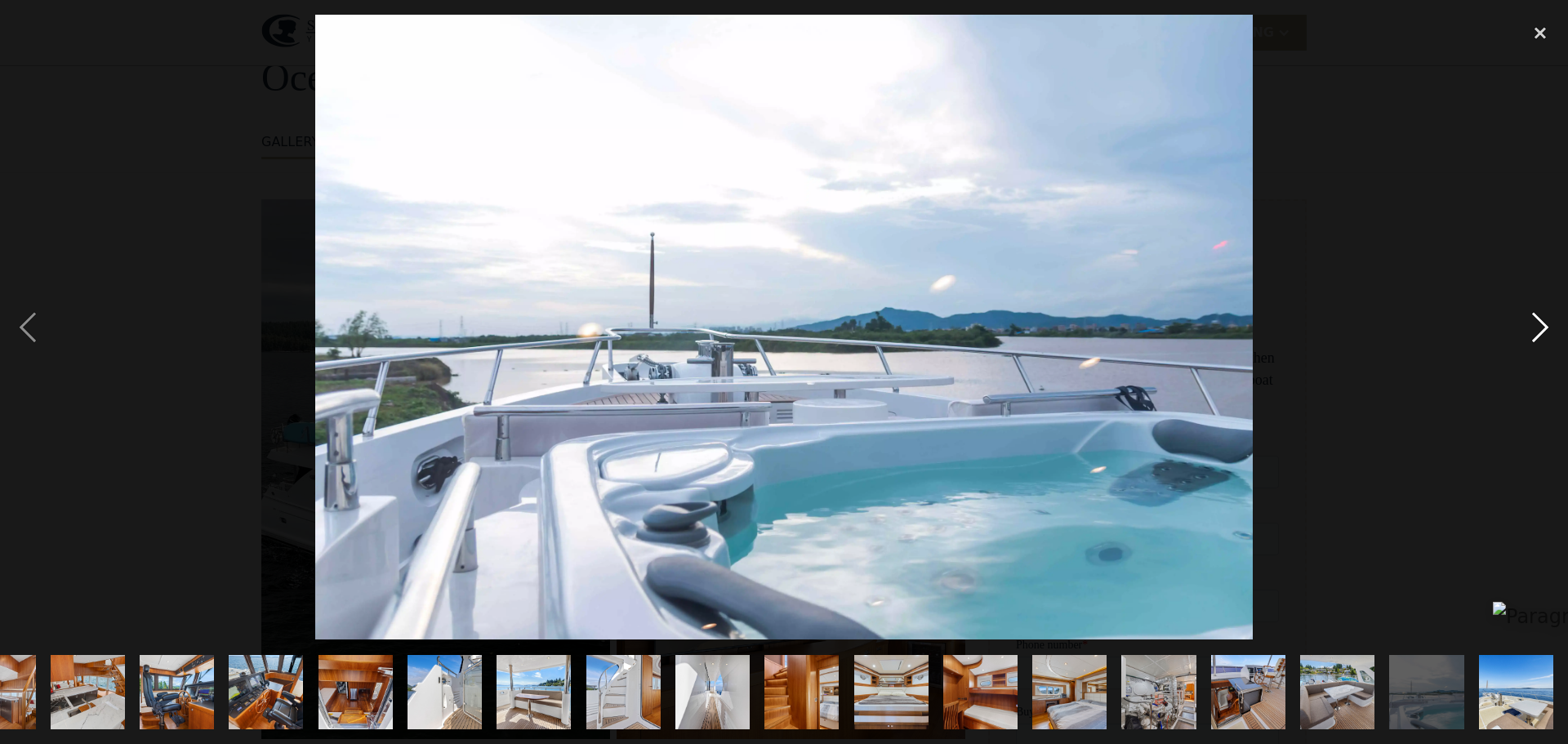
click at [1537, 333] on div "next image" at bounding box center [1540, 327] width 56 height 625
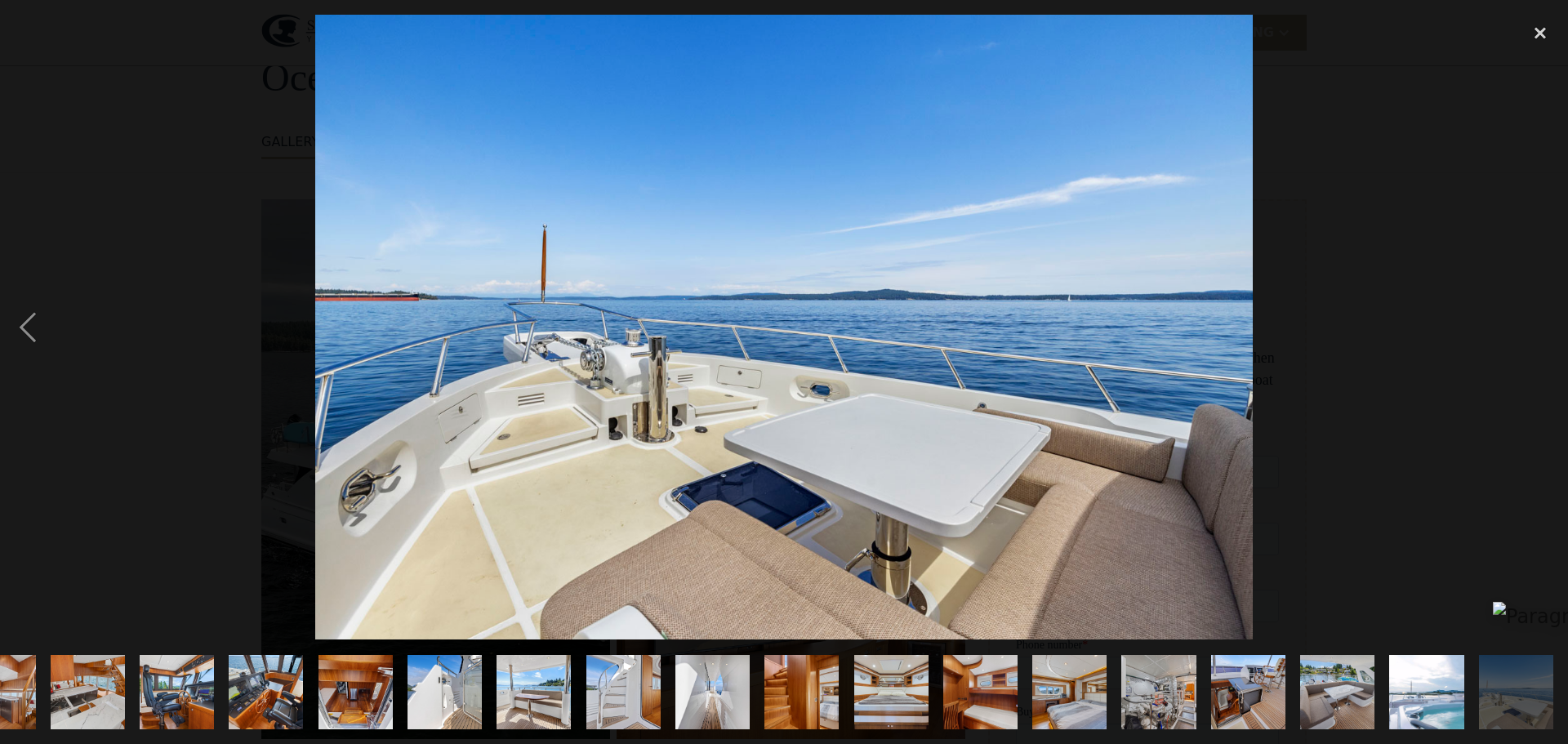
click at [1536, 333] on div "next image" at bounding box center [1540, 327] width 56 height 625
click at [1539, 35] on div "close lightbox" at bounding box center [1540, 32] width 56 height 36
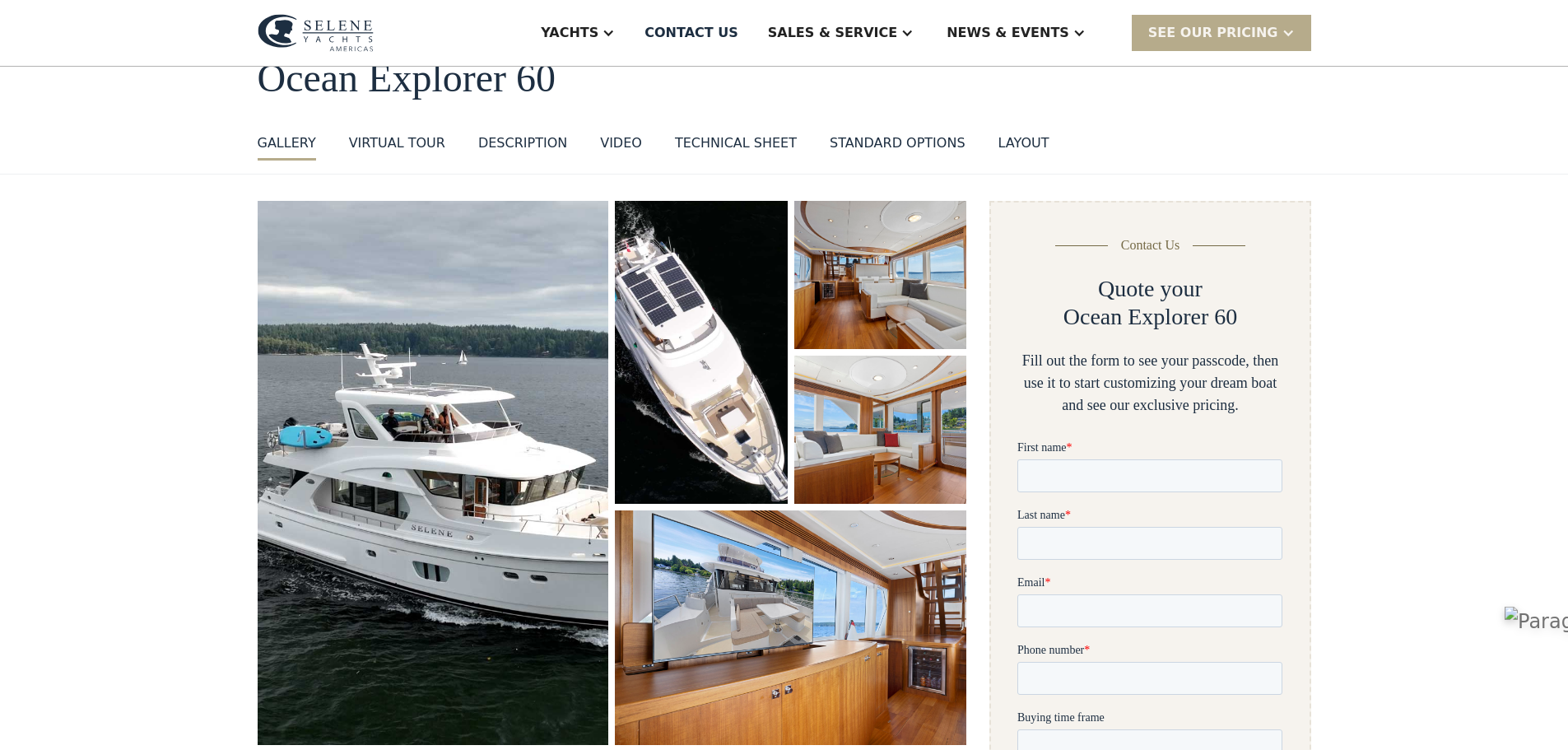
scroll to position [0, 0]
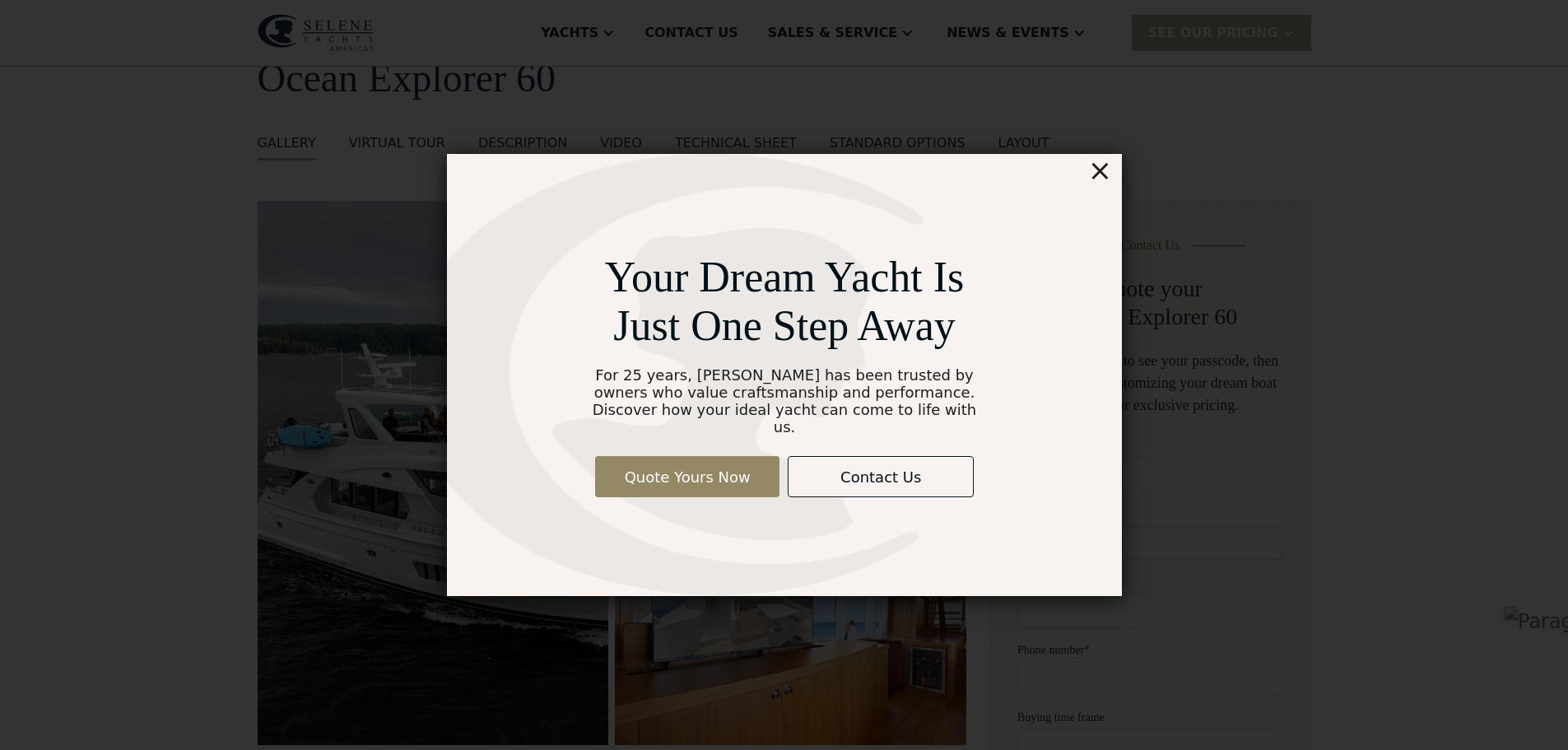
click at [1099, 181] on div "×" at bounding box center [1099, 170] width 24 height 33
